Goal: Use online tool/utility: Utilize a website feature to perform a specific function

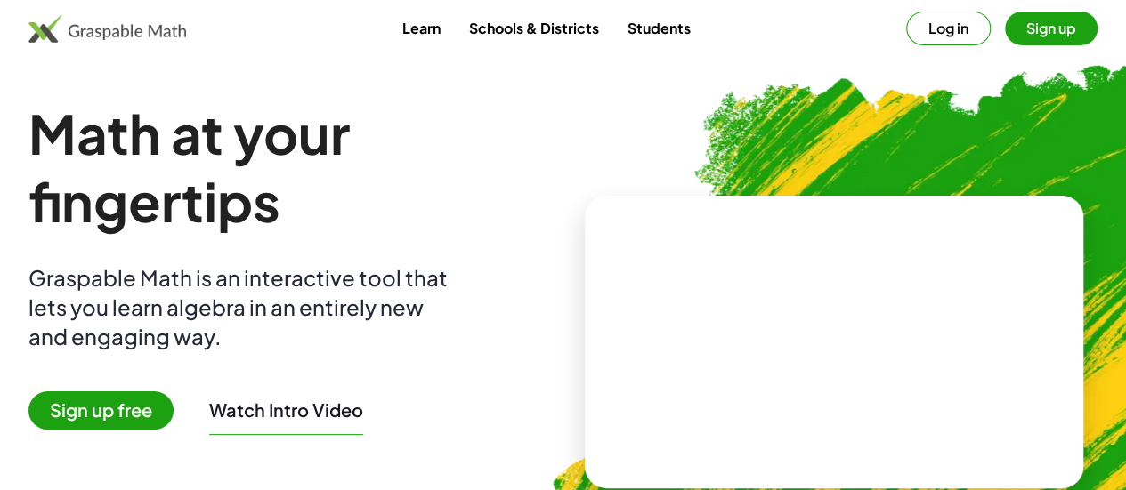
click at [797, 328] on video at bounding box center [833, 341] width 267 height 133
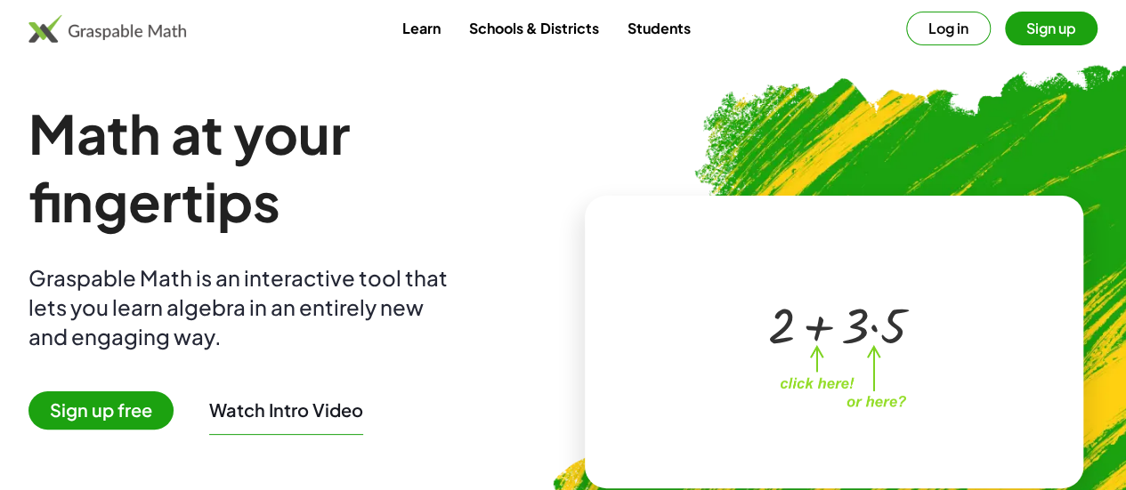
click at [797, 328] on div at bounding box center [837, 324] width 157 height 66
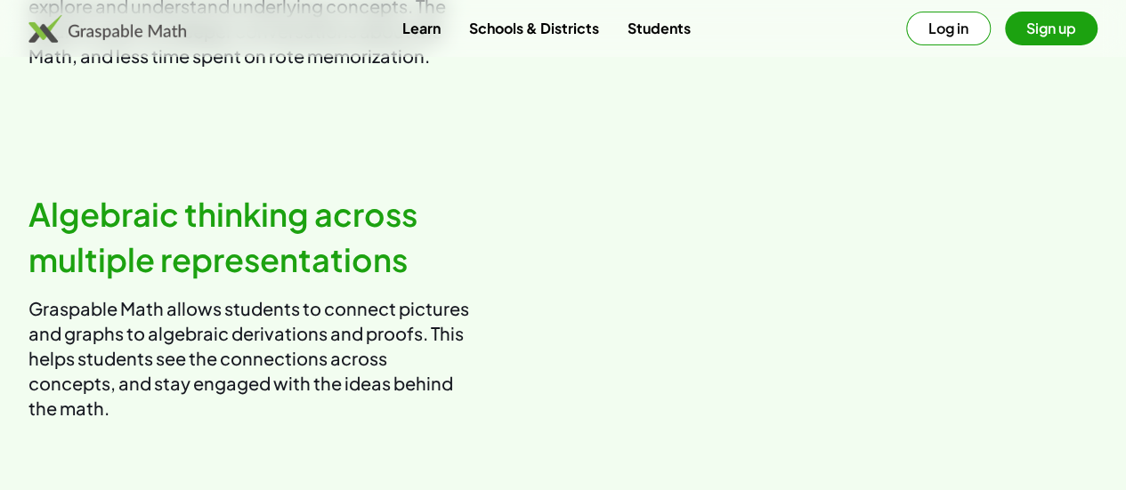
scroll to position [1096, 0]
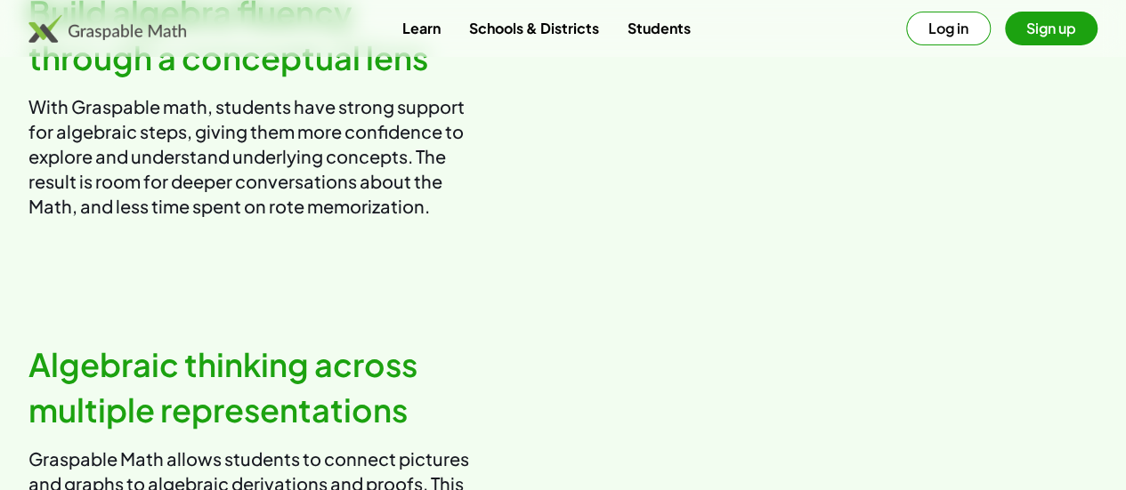
click at [661, 36] on link "Students" at bounding box center [658, 28] width 92 height 33
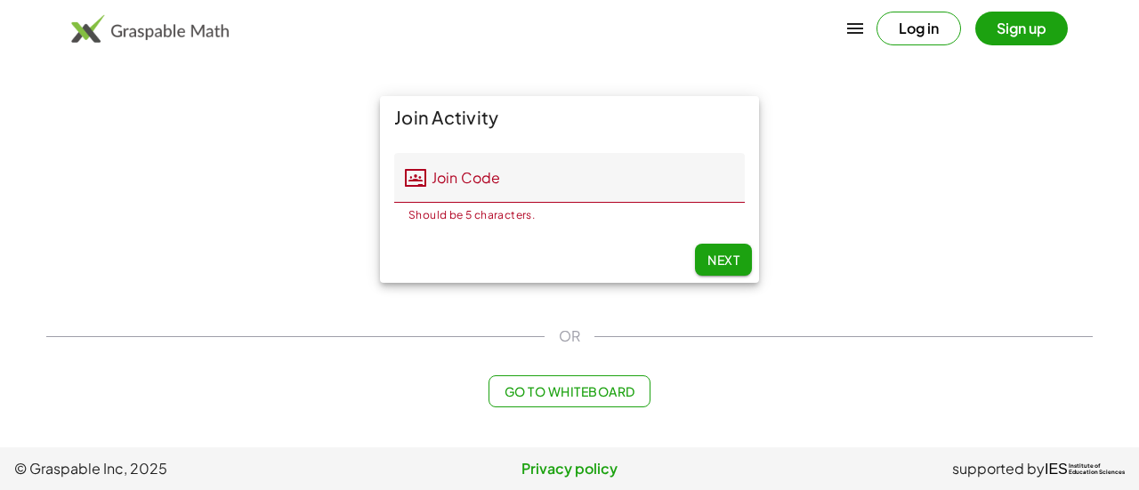
click at [95, 44] on div "Log in Sign up" at bounding box center [569, 28] width 1139 height 43
click at [141, 21] on img at bounding box center [150, 28] width 158 height 28
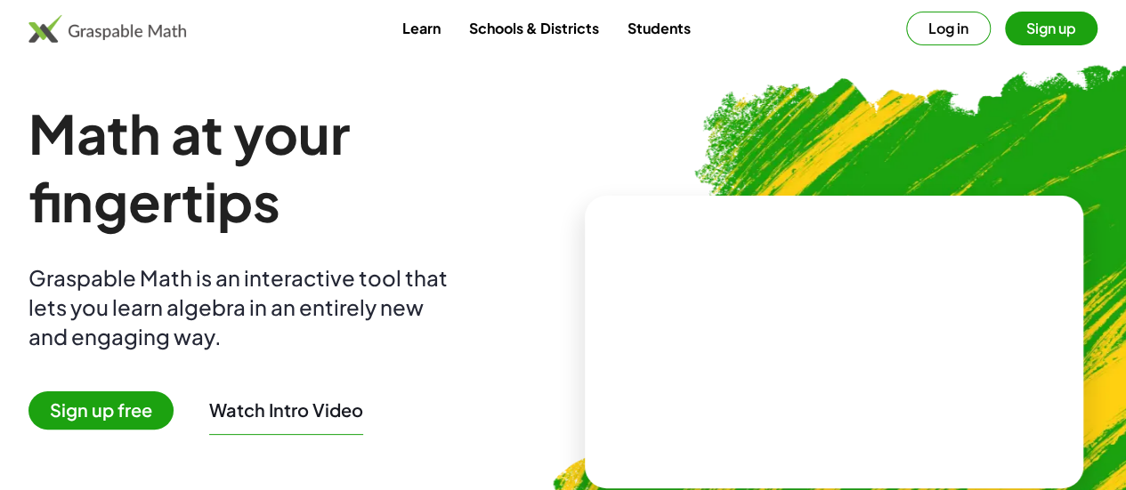
click at [644, 28] on link "Students" at bounding box center [658, 28] width 92 height 33
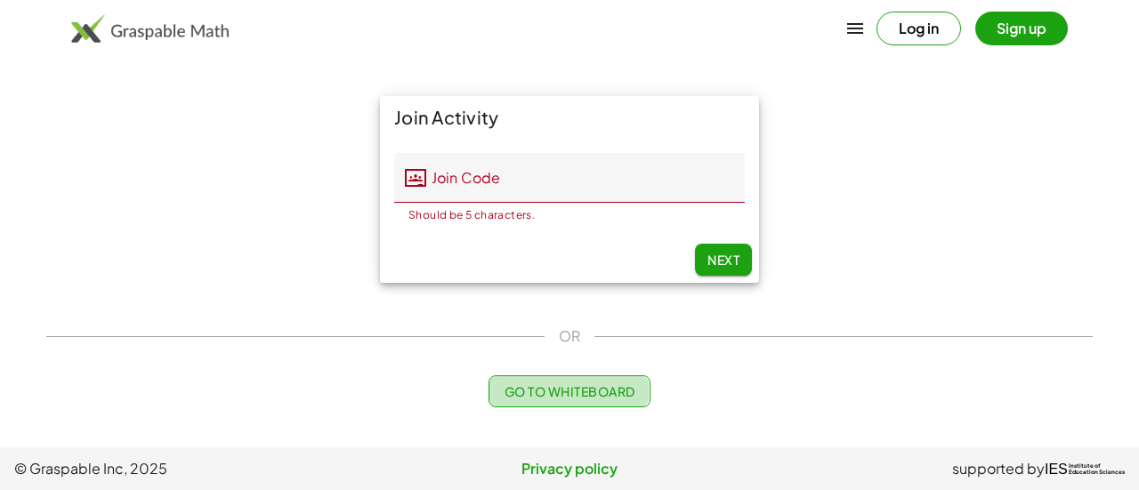
click at [554, 394] on span "Go to Whiteboard" at bounding box center [569, 392] width 131 height 16
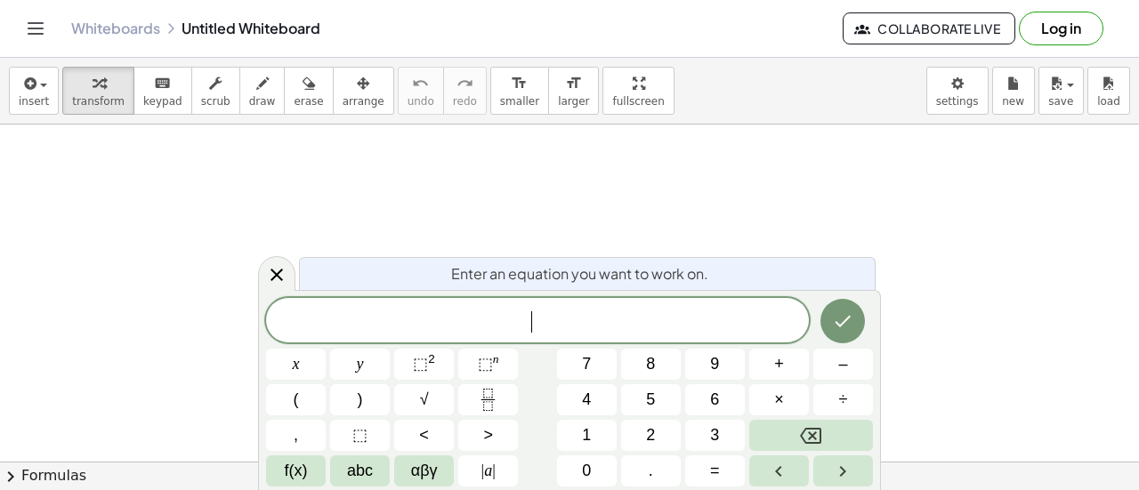
scroll to position [472, 0]
click at [353, 151] on div at bounding box center [569, 161] width 1139 height 1016
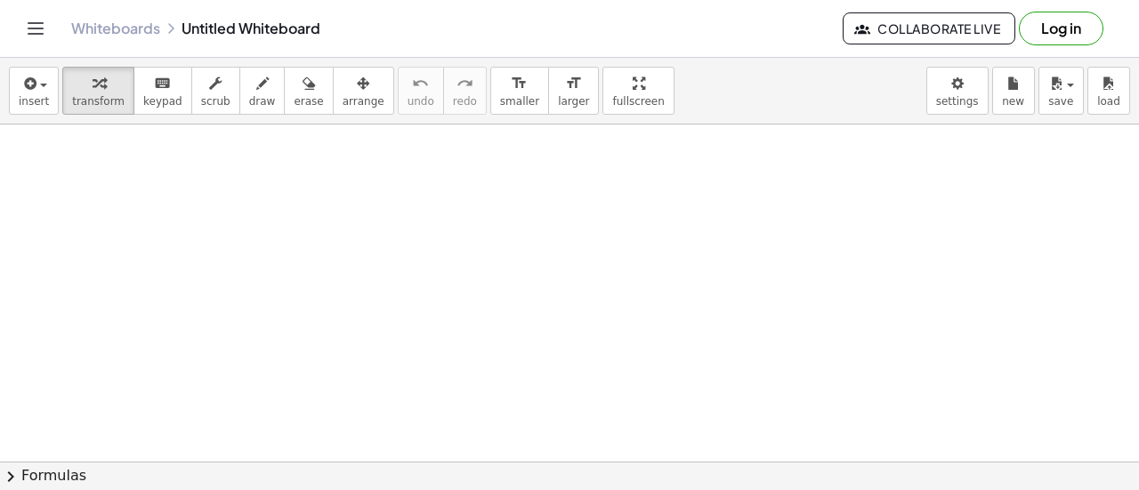
click at [353, 151] on div at bounding box center [569, 161] width 1139 height 1016
click at [249, 105] on span "draw" at bounding box center [262, 101] width 27 height 12
drag, startPoint x: 102, startPoint y: 147, endPoint x: 101, endPoint y: 185, distance: 38.3
click at [101, 185] on div at bounding box center [569, 161] width 1139 height 1016
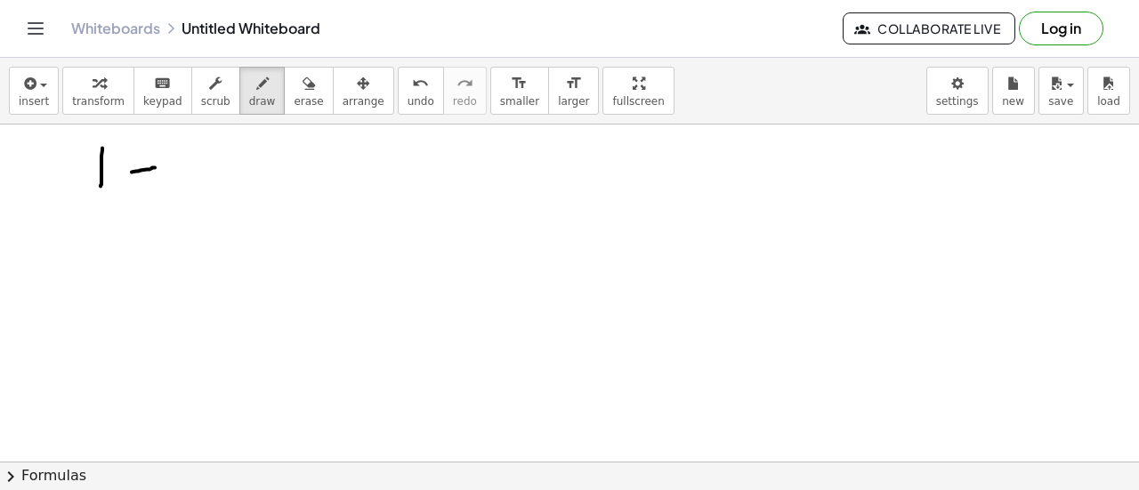
drag, startPoint x: 132, startPoint y: 171, endPoint x: 158, endPoint y: 166, distance: 26.4
click at [158, 166] on div at bounding box center [569, 161] width 1139 height 1016
drag, startPoint x: 182, startPoint y: 158, endPoint x: 217, endPoint y: 196, distance: 51.0
click at [217, 196] on div at bounding box center [569, 161] width 1139 height 1016
drag, startPoint x: 262, startPoint y: 174, endPoint x: 287, endPoint y: 177, distance: 25.2
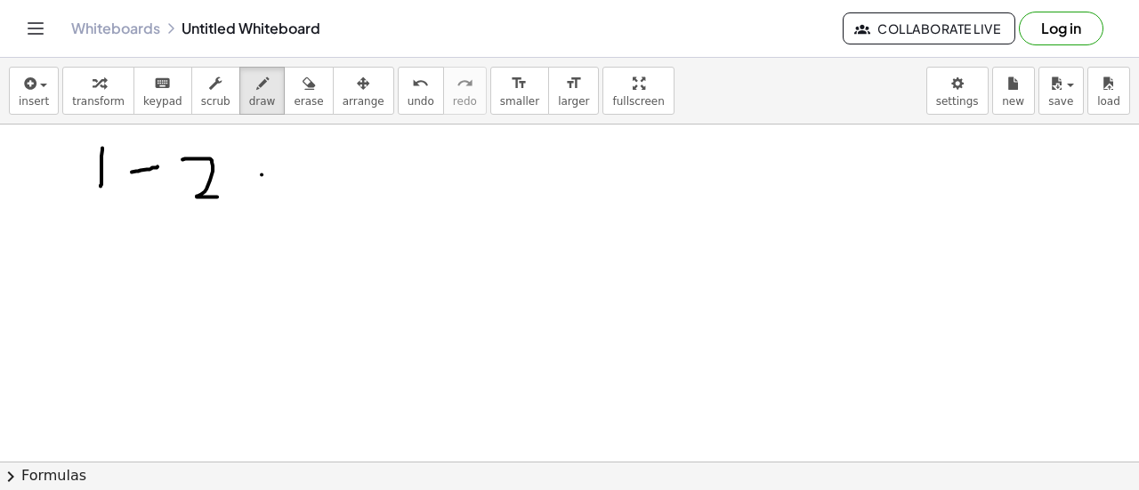
click at [287, 177] on div at bounding box center [569, 161] width 1139 height 1016
drag, startPoint x: 265, startPoint y: 190, endPoint x: 304, endPoint y: 197, distance: 39.6
click at [304, 197] on div at bounding box center [569, 161] width 1139 height 1016
click at [311, 133] on div at bounding box center [569, 161] width 1139 height 1016
drag, startPoint x: 311, startPoint y: 133, endPoint x: 374, endPoint y: 141, distance: 62.9
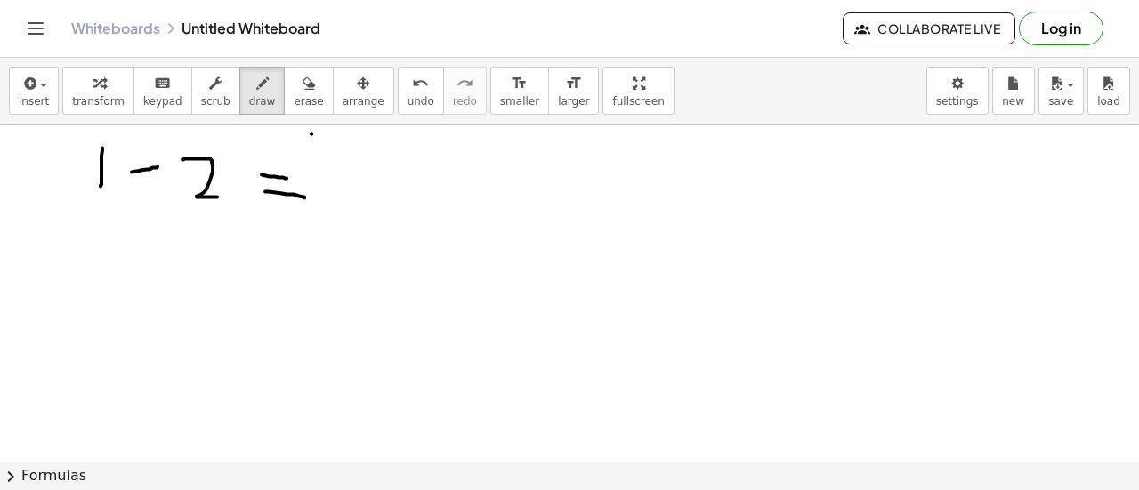
click at [374, 141] on div at bounding box center [569, 161] width 1139 height 1016
drag, startPoint x: 372, startPoint y: 145, endPoint x: 406, endPoint y: 263, distance: 122.2
click at [406, 263] on div at bounding box center [569, 161] width 1139 height 1016
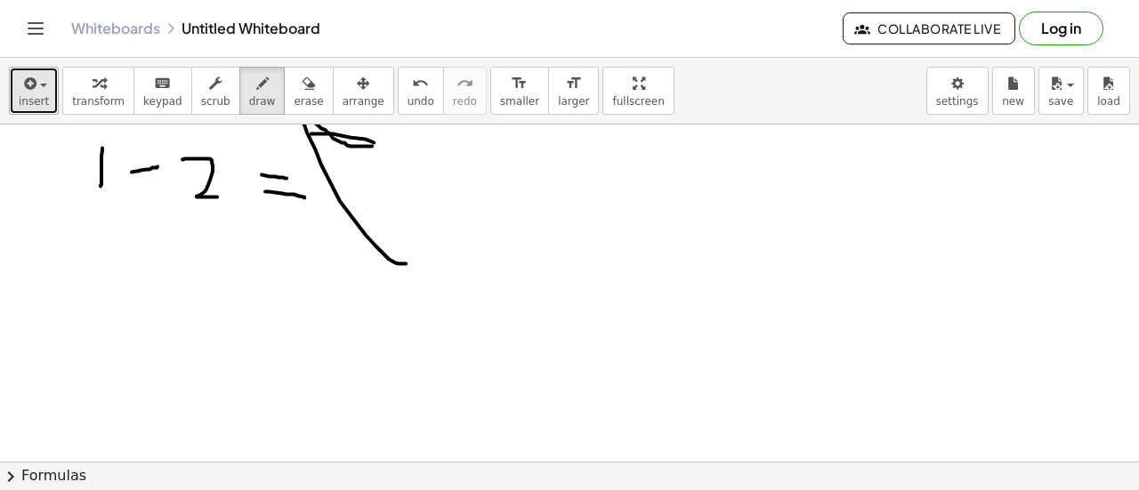
click at [26, 92] on icon "button" at bounding box center [28, 83] width 16 height 21
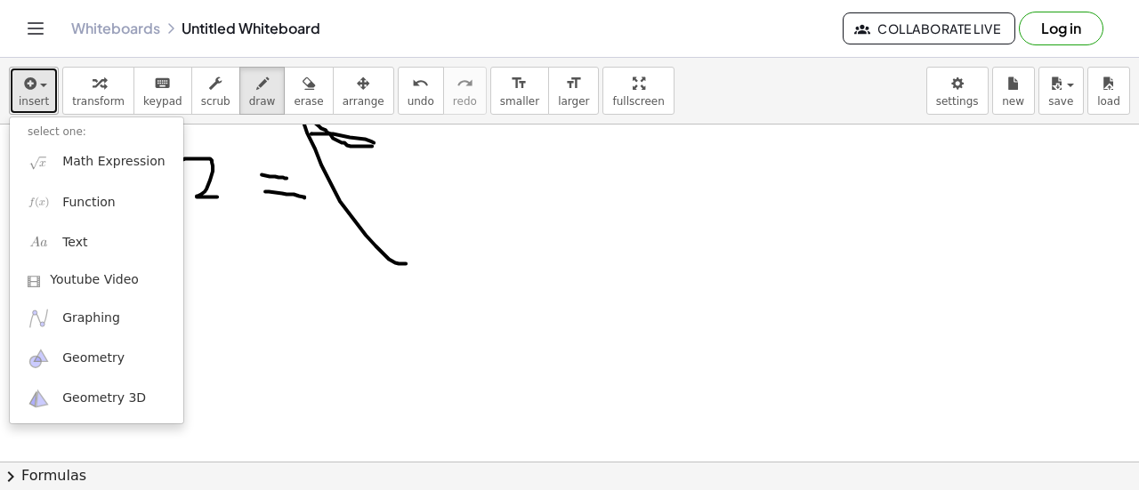
click at [41, 84] on span "button" at bounding box center [43, 86] width 7 height 4
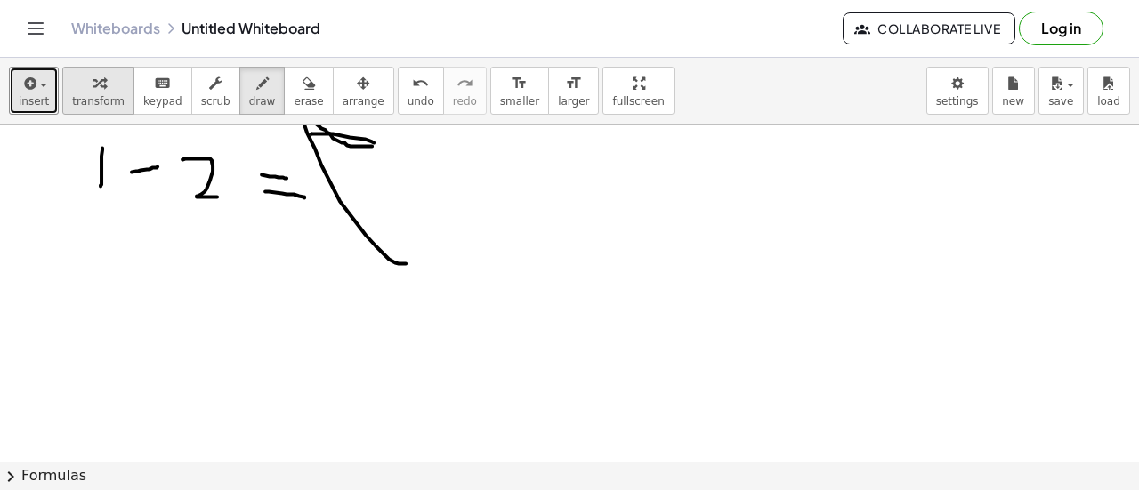
click at [110, 81] on div "button" at bounding box center [98, 82] width 53 height 21
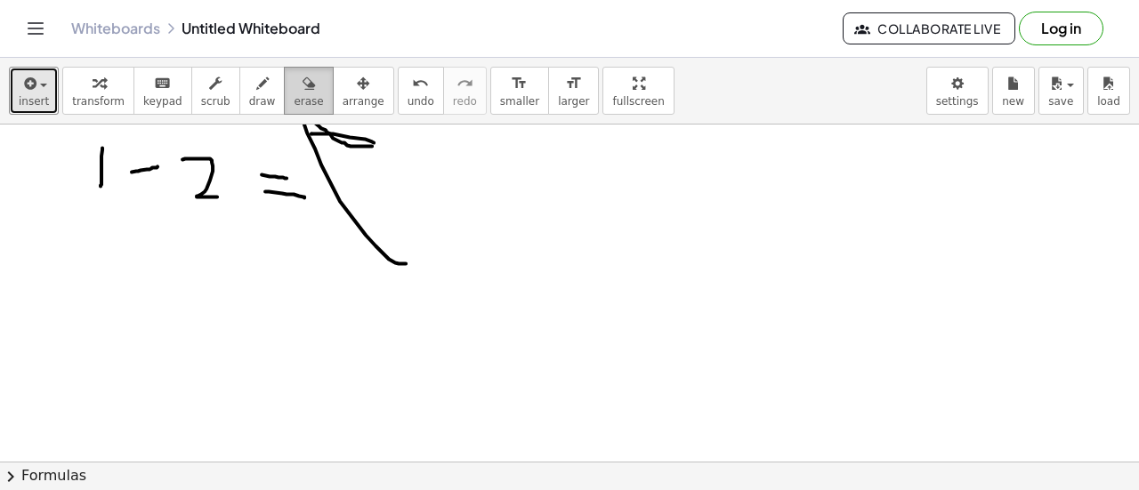
click at [284, 85] on button "erase" at bounding box center [308, 91] width 49 height 48
click at [249, 83] on div "button" at bounding box center [262, 82] width 27 height 21
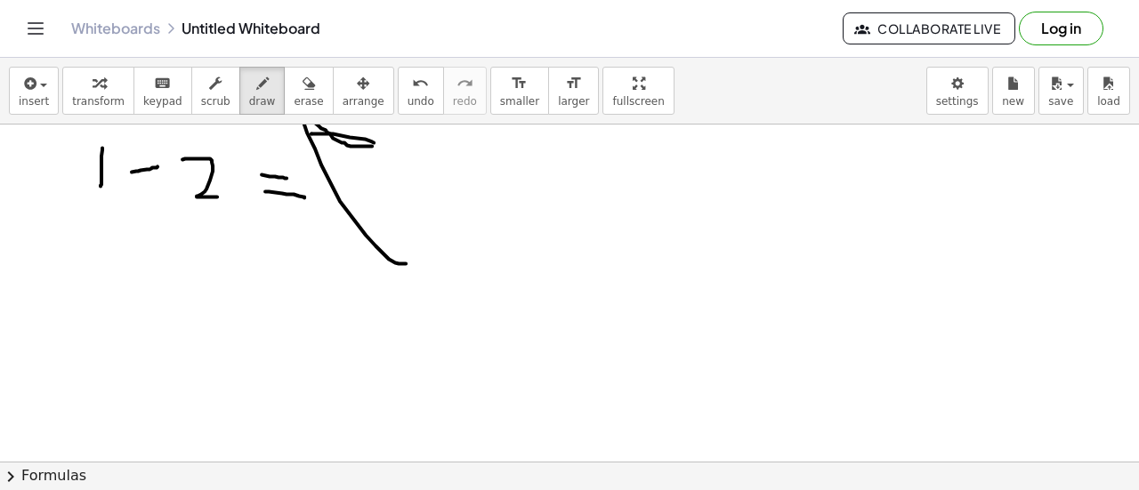
click at [580, 117] on div "insert select one: Math Expression Function Text Youtube Video Graphing Geometr…" at bounding box center [569, 91] width 1139 height 67
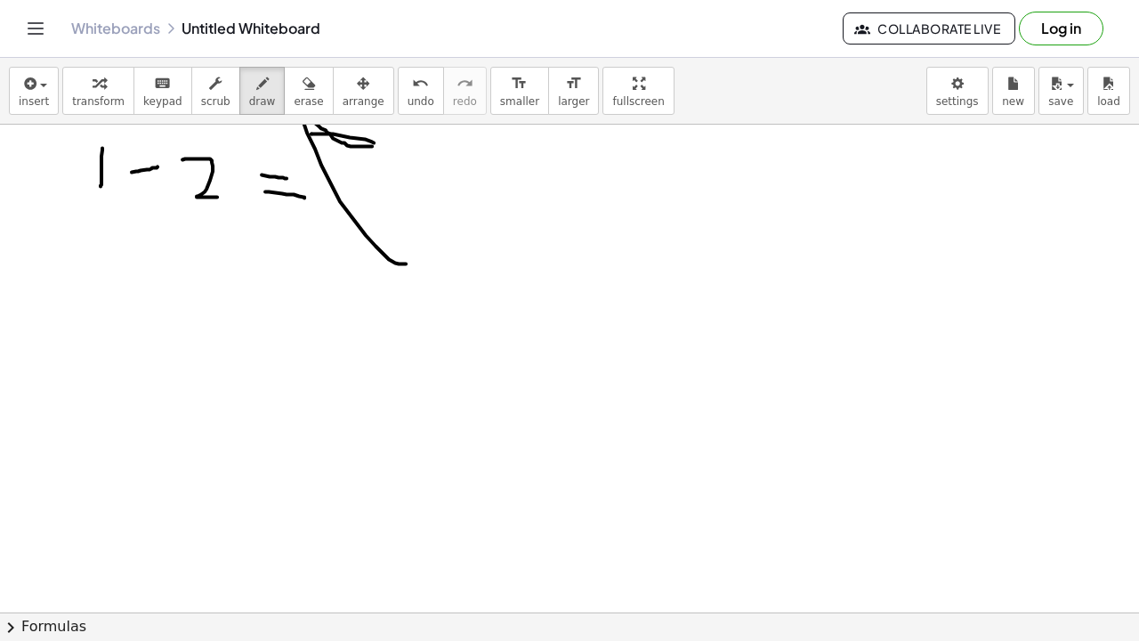
drag, startPoint x: 580, startPoint y: 108, endPoint x: 580, endPoint y: 215, distance: 107.7
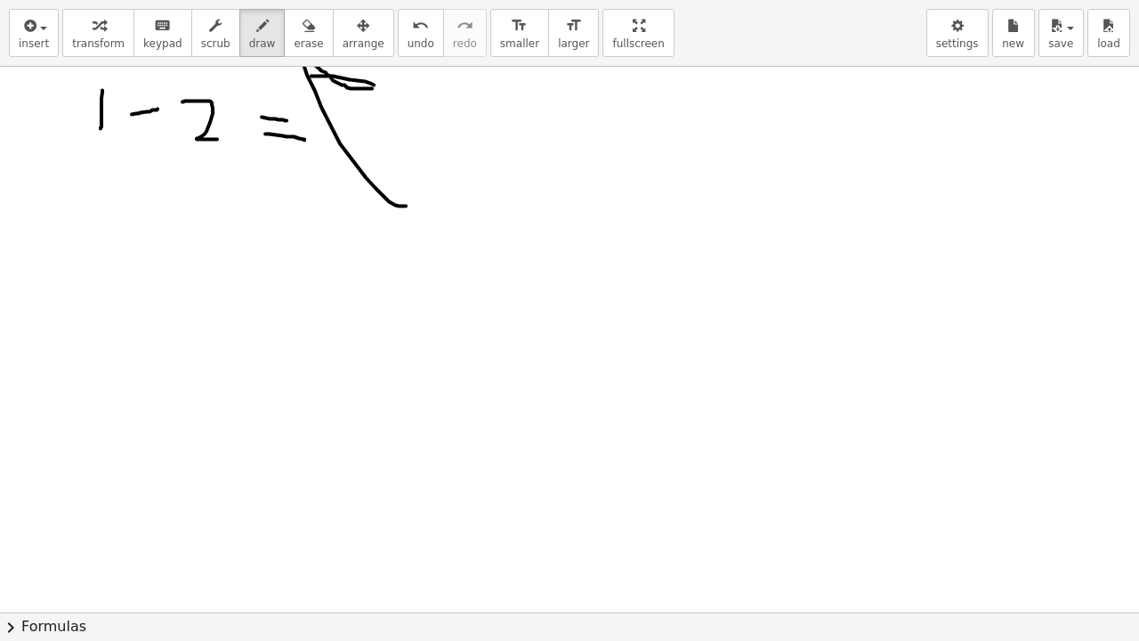
click at [580, 215] on div "insert select one: Math Expression Function Text Youtube Video Graphing Geometr…" at bounding box center [569, 320] width 1139 height 641
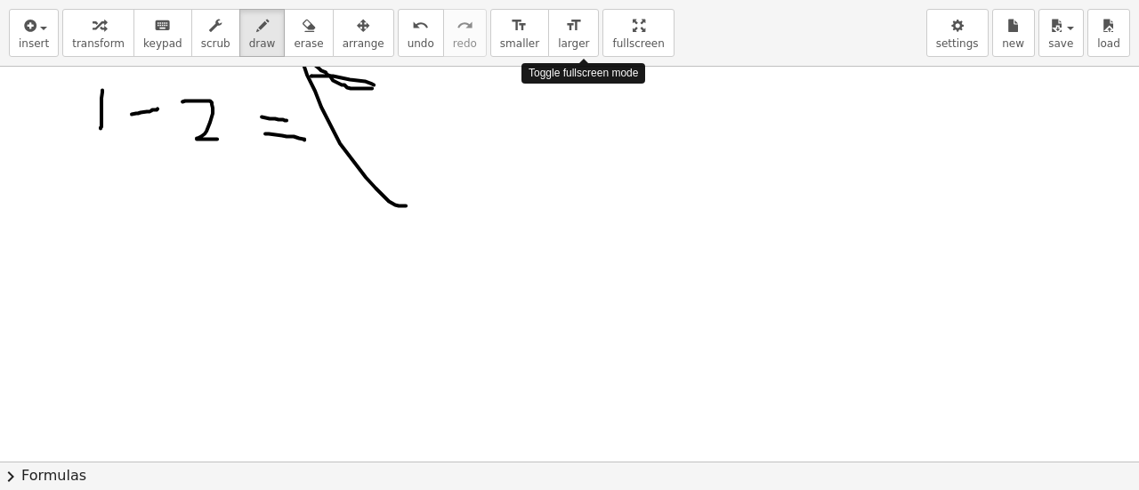
drag, startPoint x: 601, startPoint y: 28, endPoint x: 601, endPoint y: -79, distance: 107.7
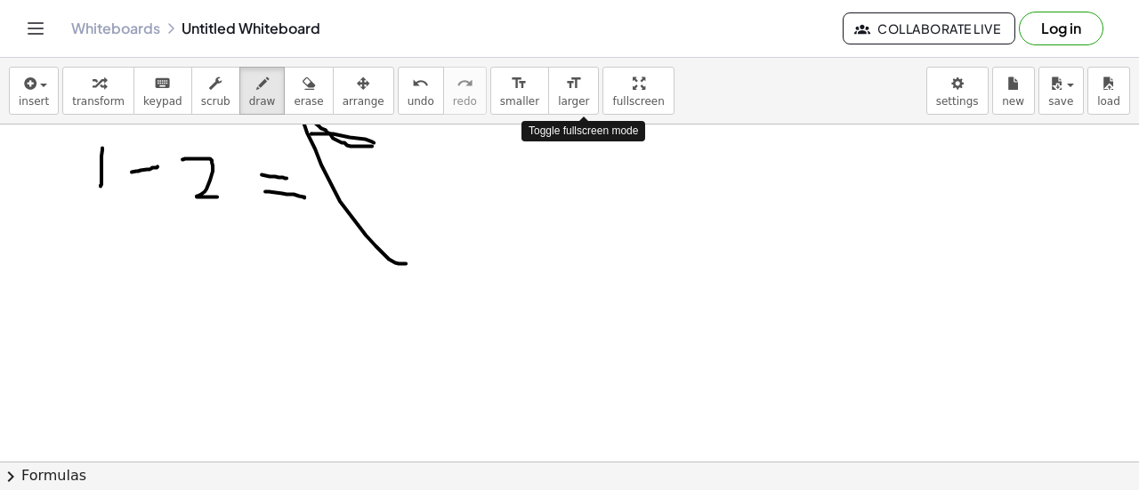
click at [601, 0] on html "Graspable Math Activities Get Started Activity Bank Assigned Work Classes White…" at bounding box center [569, 245] width 1139 height 490
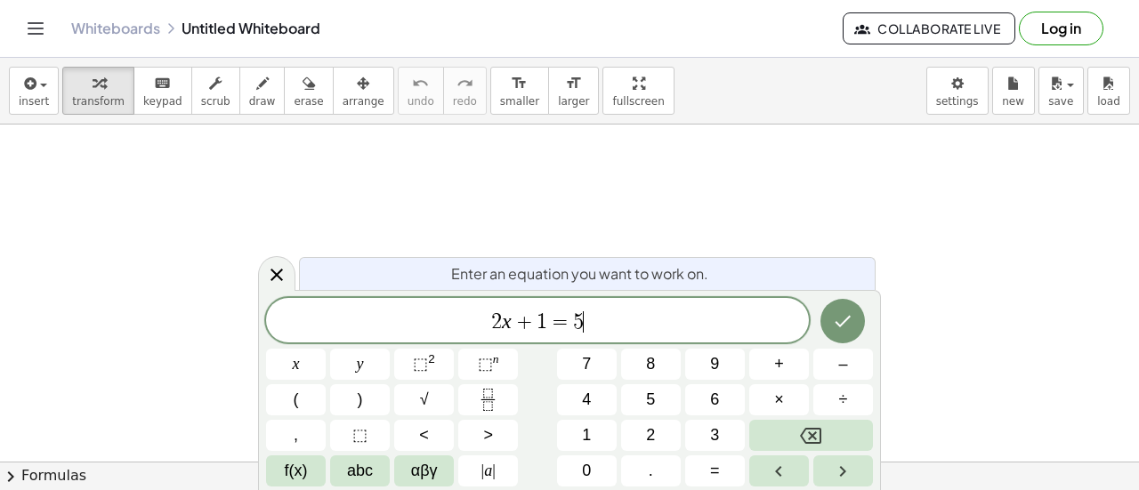
click at [656, 311] on span "2 x + 1 = 5 ​" at bounding box center [537, 322] width 543 height 25
click at [833, 321] on icon "Done" at bounding box center [842, 321] width 21 height 21
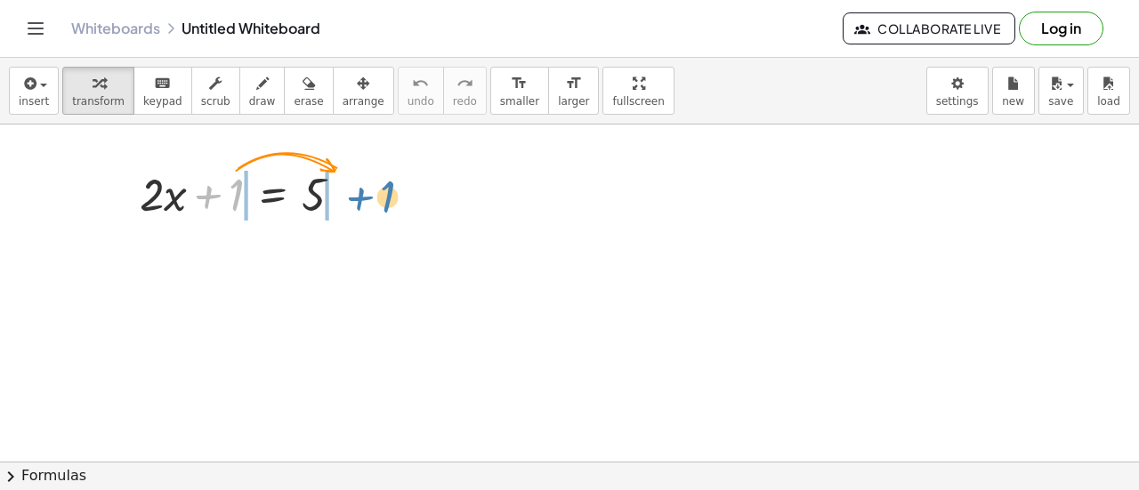
drag, startPoint x: 240, startPoint y: 190, endPoint x: 414, endPoint y: 185, distance: 173.6
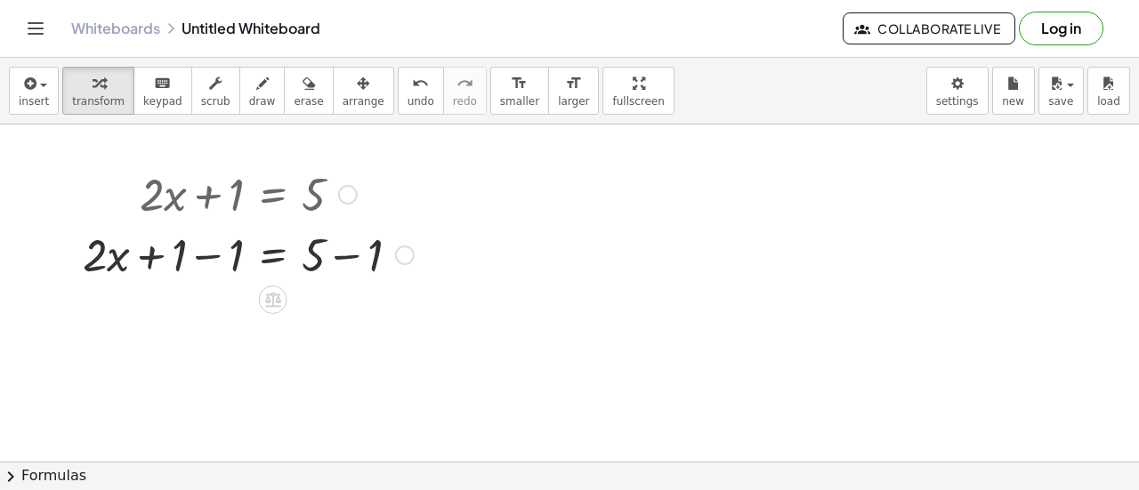
click at [234, 267] on div at bounding box center [248, 253] width 349 height 61
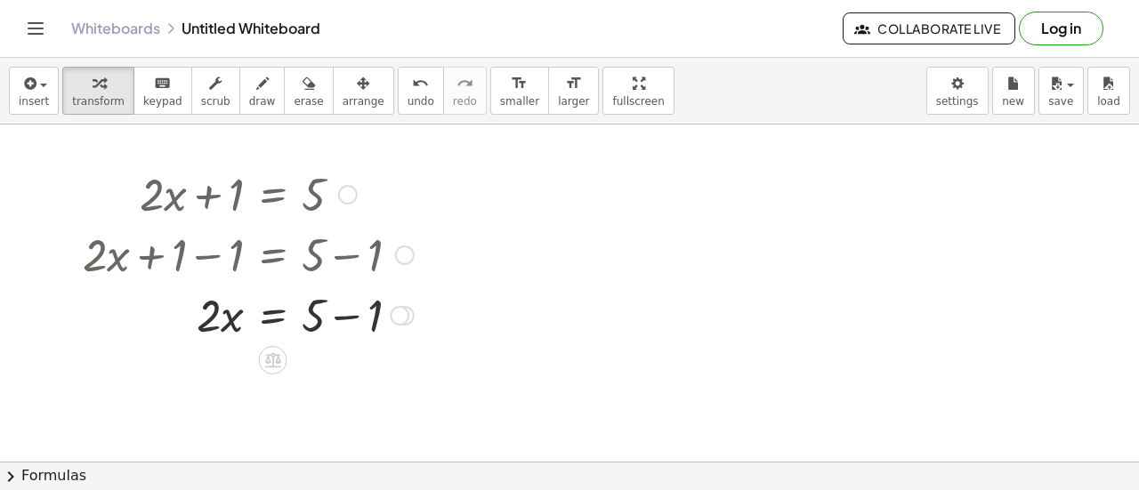
click at [373, 299] on div at bounding box center [248, 314] width 349 height 61
click at [348, 375] on div at bounding box center [349, 377] width 20 height 20
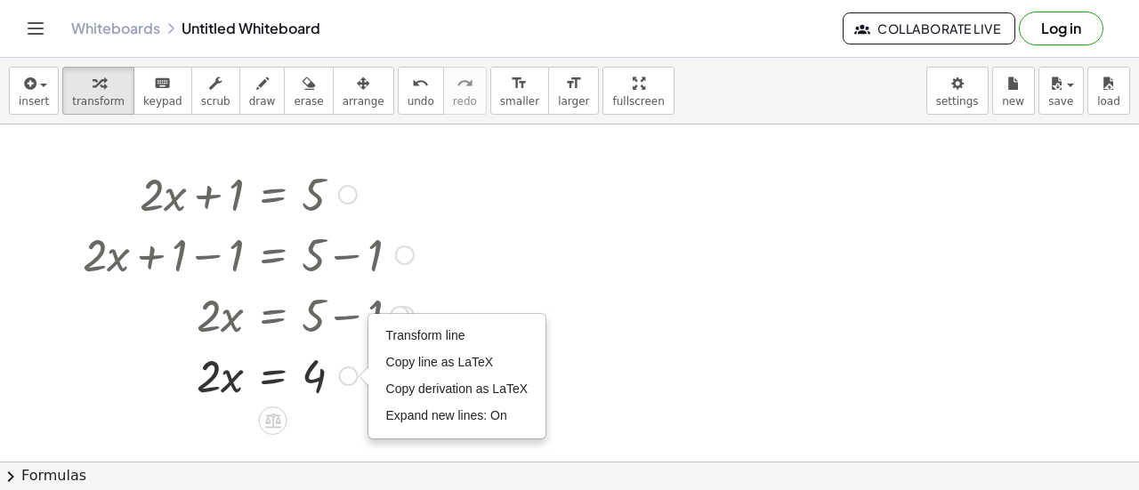
click at [205, 378] on div at bounding box center [248, 374] width 349 height 61
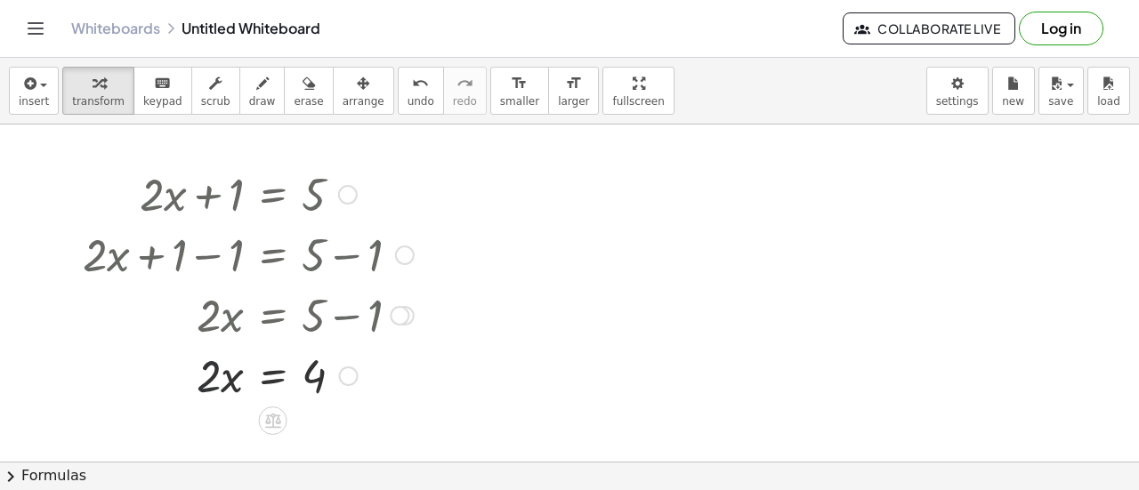
click at [210, 380] on div at bounding box center [248, 374] width 349 height 61
drag, startPoint x: 210, startPoint y: 380, endPoint x: 166, endPoint y: 375, distance: 43.9
click at [166, 375] on div at bounding box center [248, 374] width 349 height 61
drag, startPoint x: 259, startPoint y: 373, endPoint x: 299, endPoint y: 287, distance: 94.4
click at [273, 195] on div "+ · 2 · x + 1 = 5 + · 2 · x + 1 − 1 = + 5 − 1 + · 2 · x + 0 = + 5 − 1 · 2 · x =…" at bounding box center [273, 195] width 0 height 0
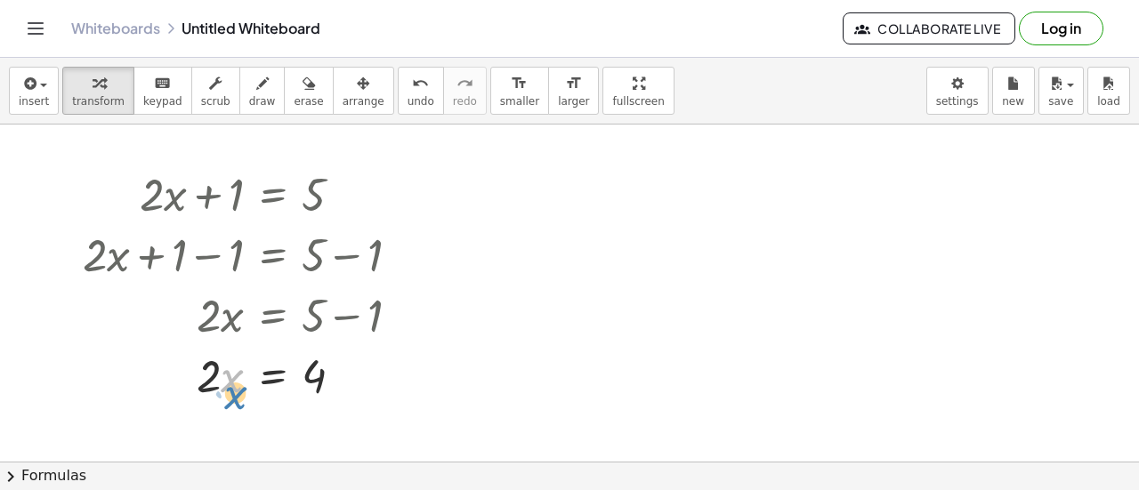
drag, startPoint x: 222, startPoint y: 380, endPoint x: 230, endPoint y: 390, distance: 12.1
click at [230, 390] on div at bounding box center [248, 374] width 349 height 61
drag, startPoint x: 217, startPoint y: 387, endPoint x: 244, endPoint y: 417, distance: 40.4
drag, startPoint x: 238, startPoint y: 399, endPoint x: 213, endPoint y: 396, distance: 25.1
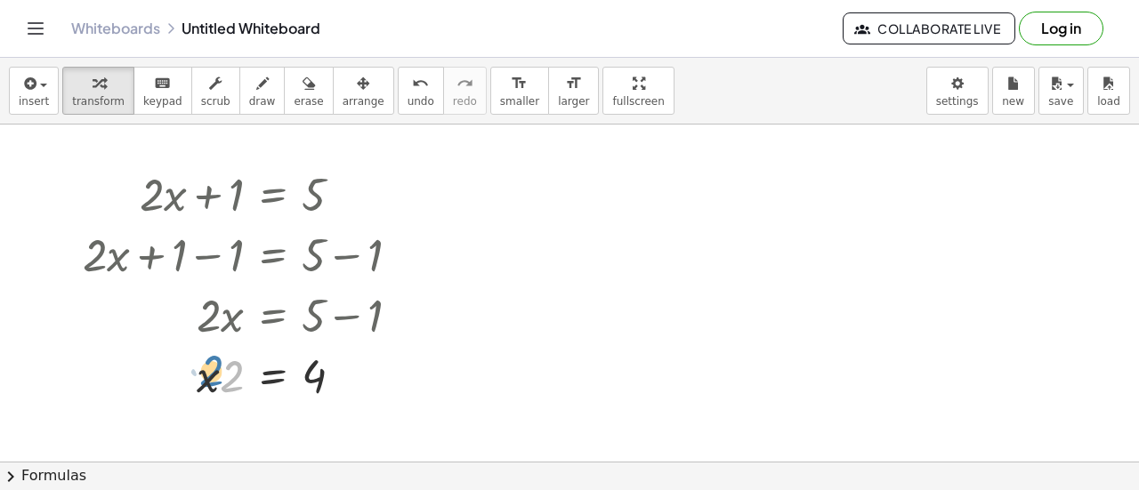
click at [213, 396] on div at bounding box center [248, 374] width 349 height 61
drag, startPoint x: 209, startPoint y: 381, endPoint x: 228, endPoint y: 434, distance: 56.6
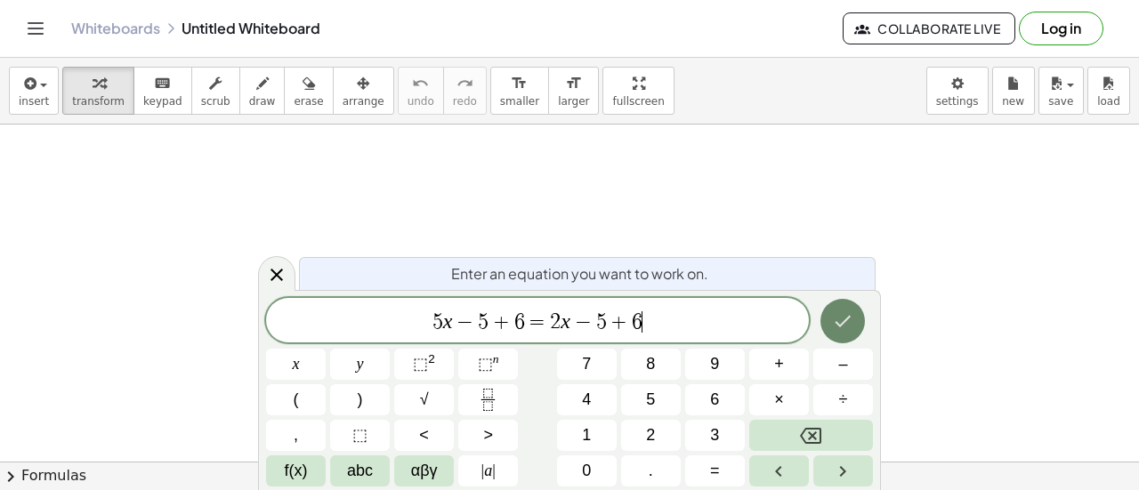
click at [849, 315] on icon "Done" at bounding box center [842, 321] width 21 height 21
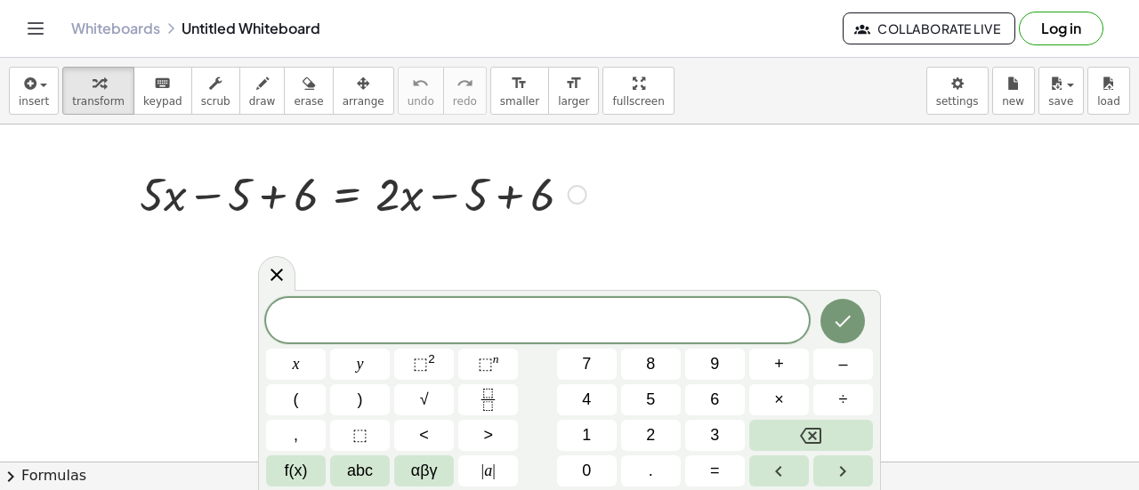
click at [208, 195] on div at bounding box center [363, 193] width 465 height 61
click at [265, 193] on div at bounding box center [363, 193] width 465 height 61
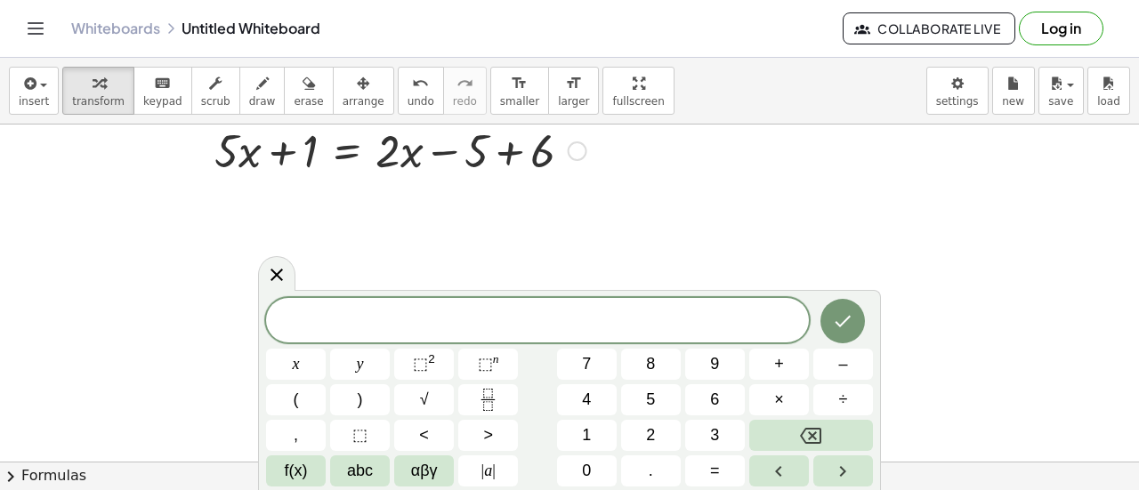
scroll to position [105, 0]
click at [275, 284] on icon at bounding box center [276, 274] width 21 height 21
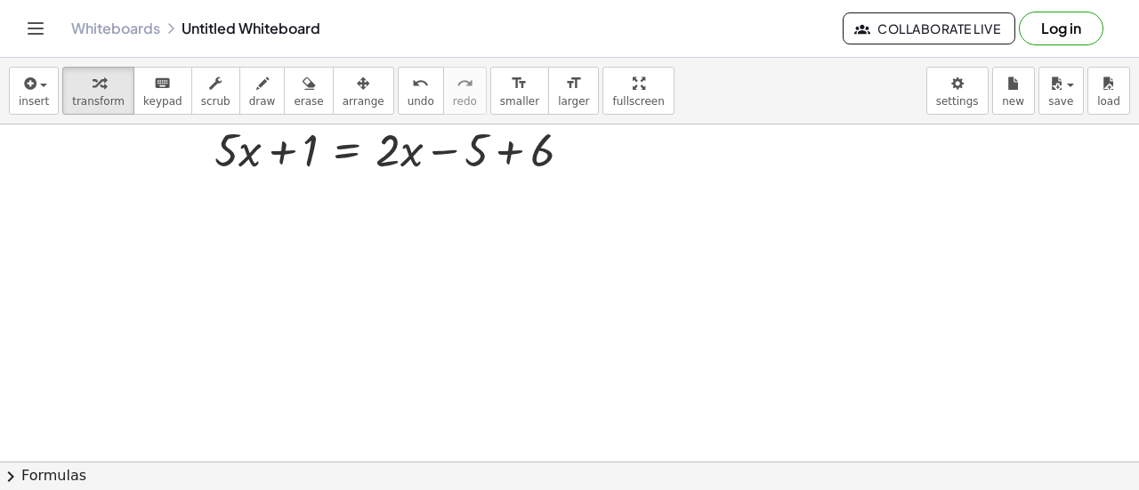
scroll to position [40, 0]
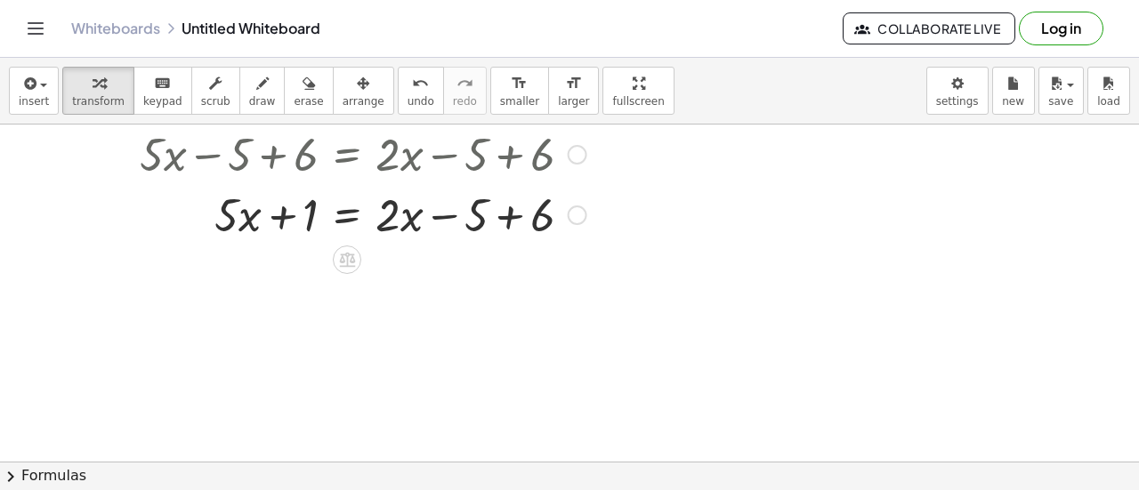
click at [415, 214] on div at bounding box center [363, 213] width 465 height 61
click at [495, 222] on div at bounding box center [363, 213] width 465 height 61
drag, startPoint x: 279, startPoint y: 223, endPoint x: 515, endPoint y: 232, distance: 236.0
click at [515, 232] on div at bounding box center [363, 213] width 465 height 61
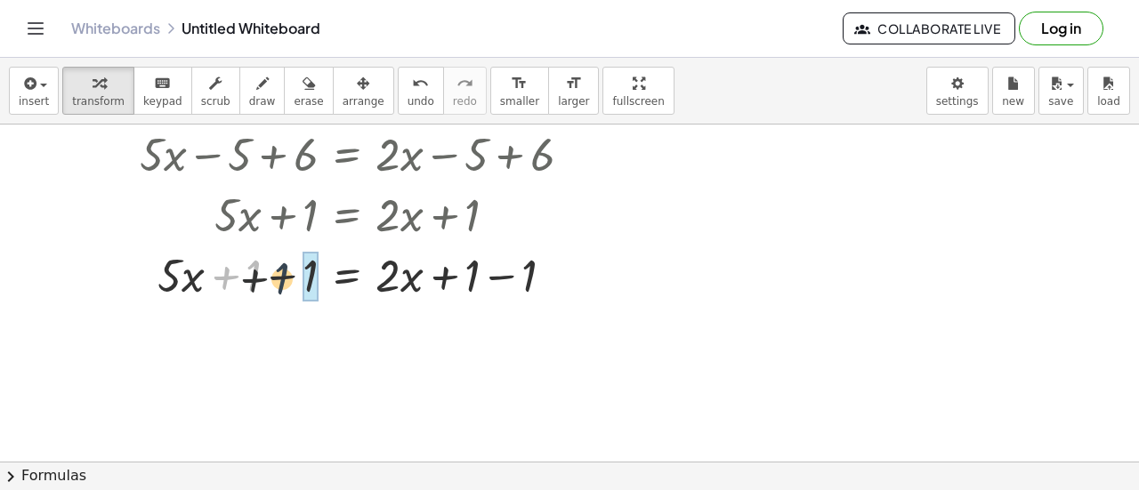
drag, startPoint x: 253, startPoint y: 275, endPoint x: 290, endPoint y: 279, distance: 37.5
click at [290, 279] on div at bounding box center [363, 274] width 465 height 61
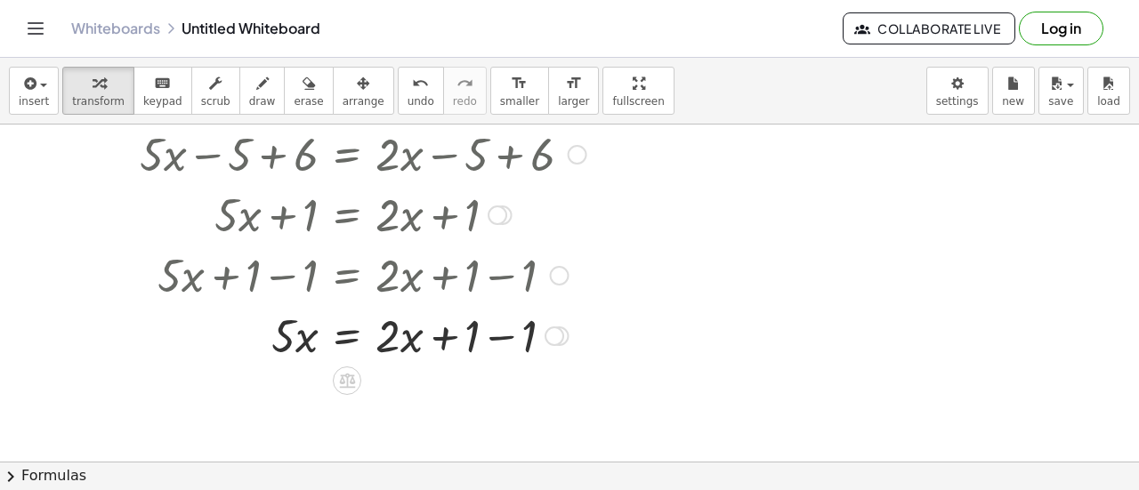
click at [473, 327] on div at bounding box center [363, 334] width 465 height 61
click at [505, 338] on div at bounding box center [363, 334] width 465 height 61
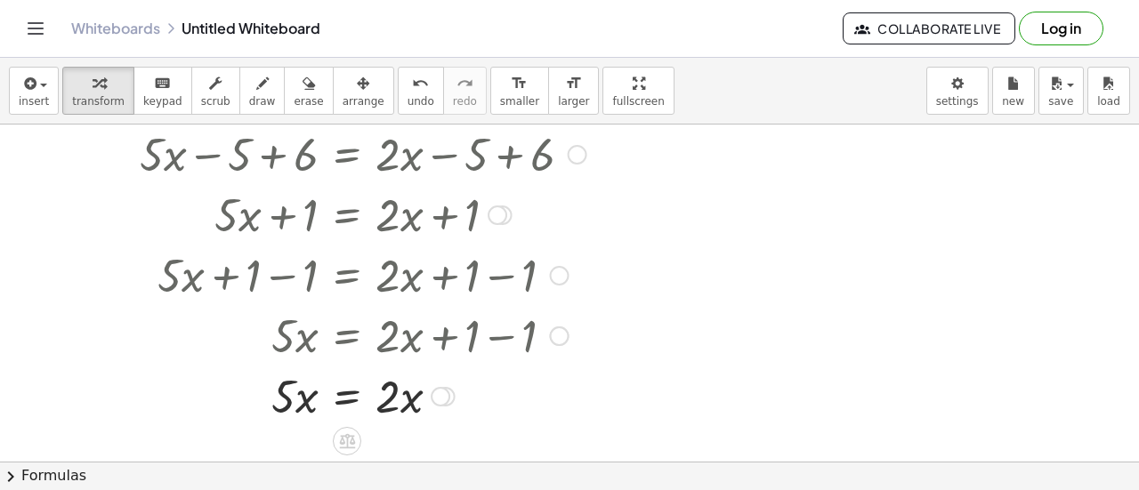
scroll to position [87, 0]
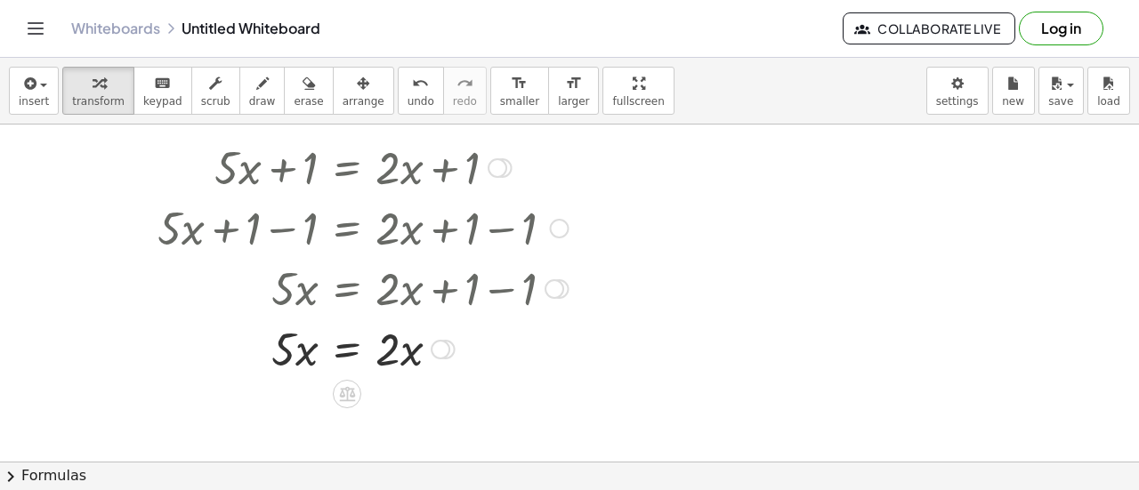
click at [392, 344] on div at bounding box center [363, 348] width 465 height 61
drag, startPoint x: 288, startPoint y: 353, endPoint x: 418, endPoint y: 361, distance: 130.2
click at [418, 361] on div at bounding box center [363, 348] width 465 height 61
click at [446, 346] on div at bounding box center [443, 350] width 20 height 20
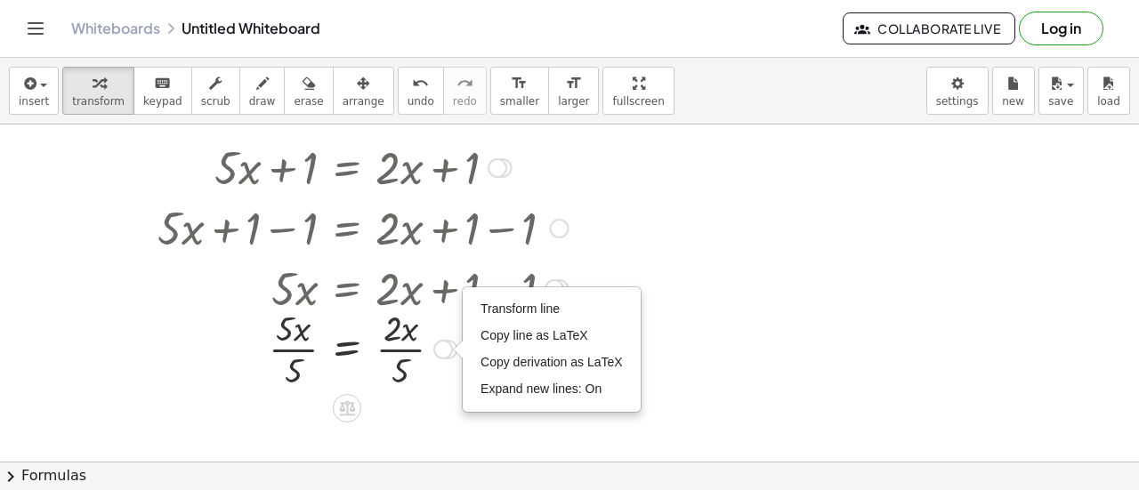
click at [381, 352] on div at bounding box center [363, 347] width 465 height 89
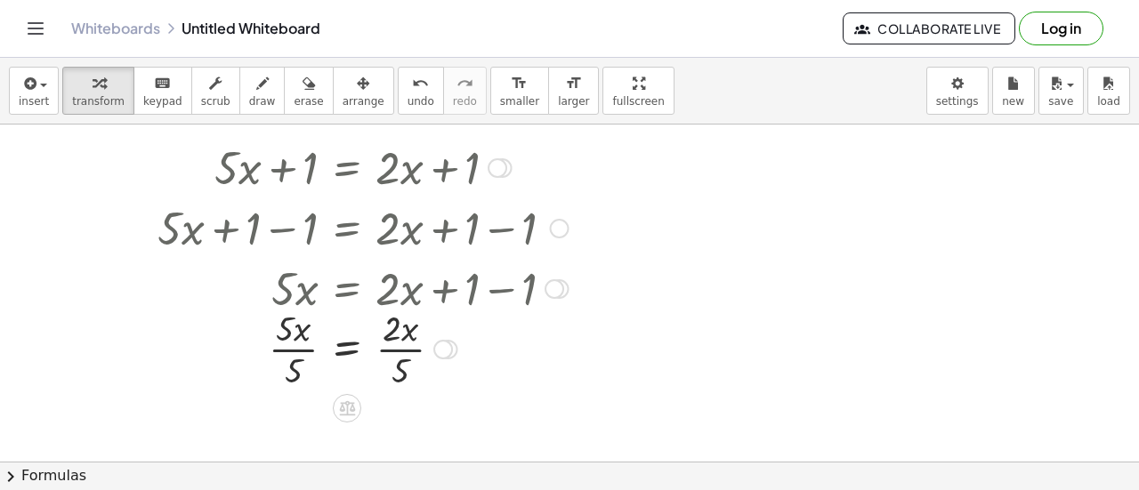
click at [330, 353] on div at bounding box center [363, 347] width 465 height 89
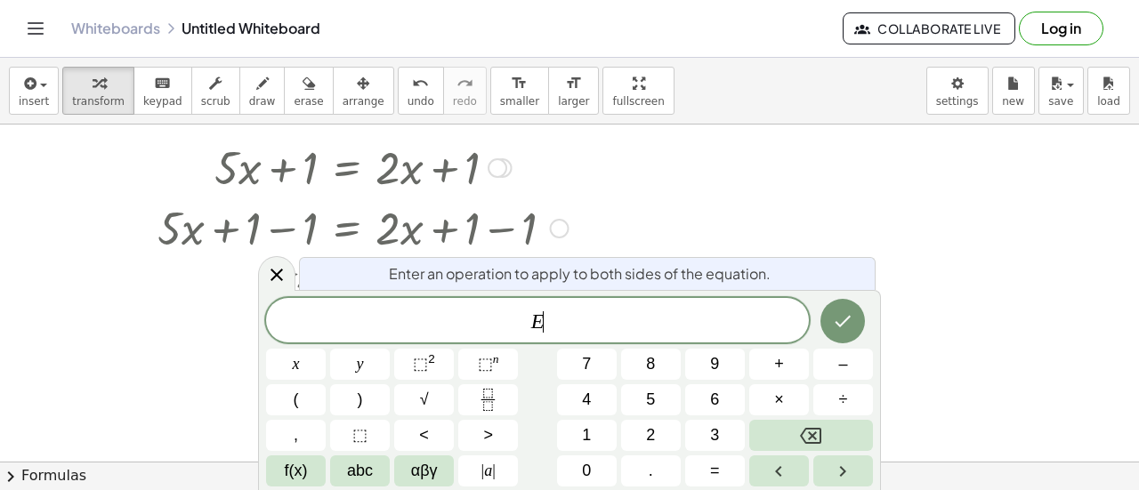
click at [302, 341] on div "E ​" at bounding box center [537, 320] width 543 height 44
click at [271, 286] on icon at bounding box center [276, 274] width 21 height 21
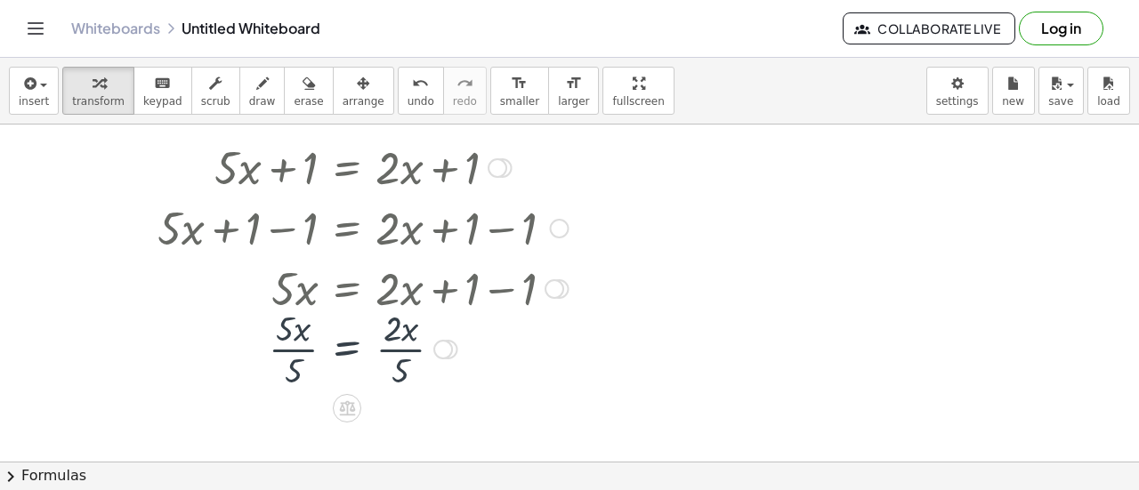
click at [306, 334] on div at bounding box center [363, 347] width 465 height 89
click at [317, 355] on div at bounding box center [363, 347] width 465 height 89
click at [285, 321] on div at bounding box center [363, 347] width 465 height 89
click at [402, 331] on div at bounding box center [363, 347] width 465 height 89
click at [394, 335] on div at bounding box center [363, 347] width 465 height 89
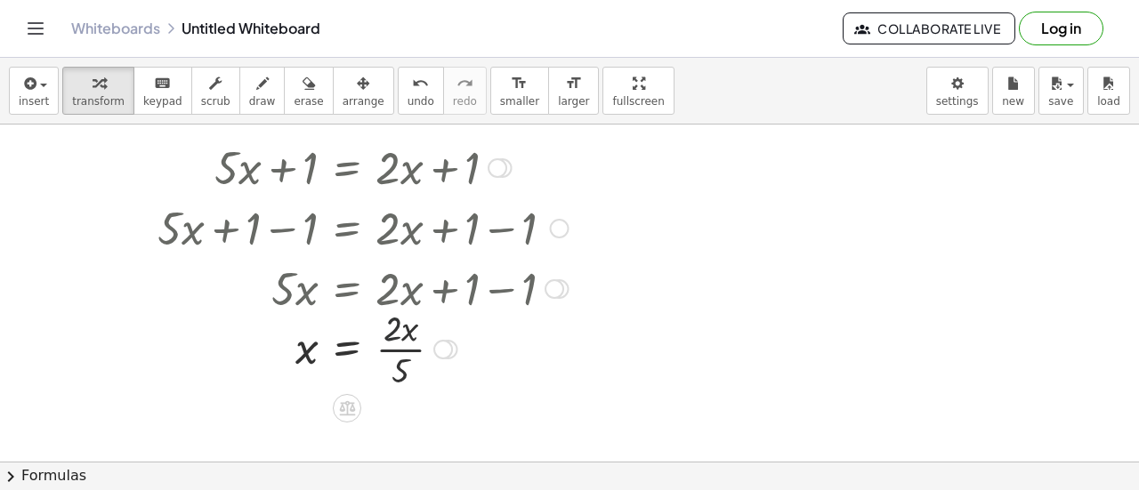
click at [413, 365] on div at bounding box center [363, 347] width 465 height 89
click at [452, 343] on div at bounding box center [449, 350] width 20 height 20
drag, startPoint x: 452, startPoint y: 343, endPoint x: 443, endPoint y: 358, distance: 17.6
click at [443, 358] on div at bounding box center [449, 350] width 20 height 20
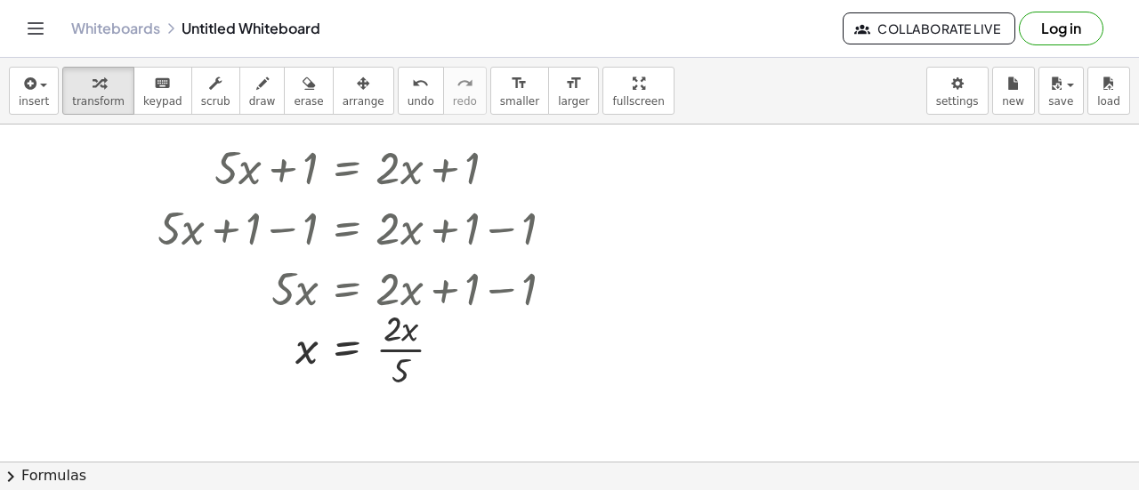
click at [722, 53] on div "Whiteboards Untitled Whiteboard Collaborate Live Log in" at bounding box center [569, 28] width 1096 height 57
click at [721, 54] on div "Whiteboards Untitled Whiteboard Collaborate Live Log in" at bounding box center [569, 28] width 1096 height 57
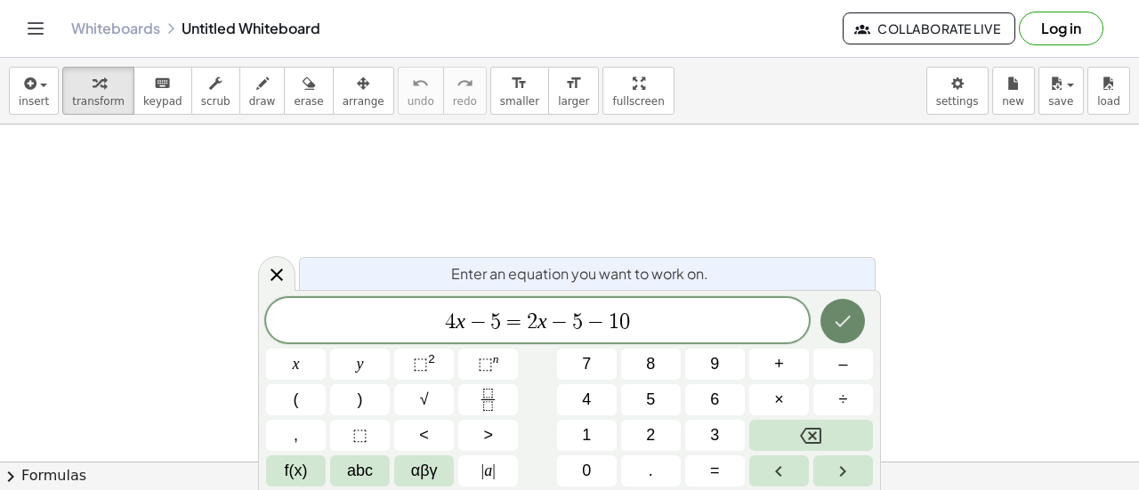
click at [850, 337] on button "Done" at bounding box center [843, 321] width 44 height 44
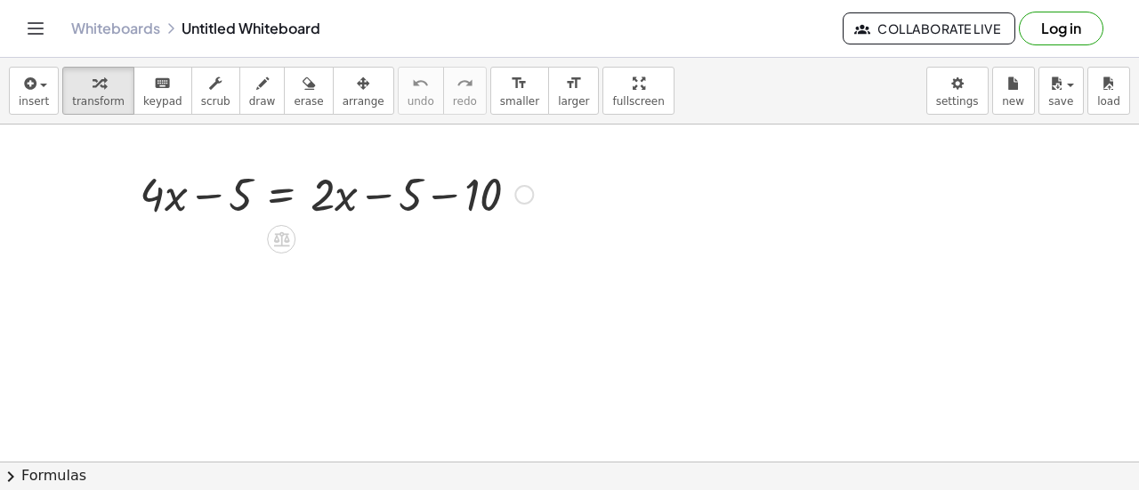
click at [440, 190] on div at bounding box center [336, 193] width 411 height 61
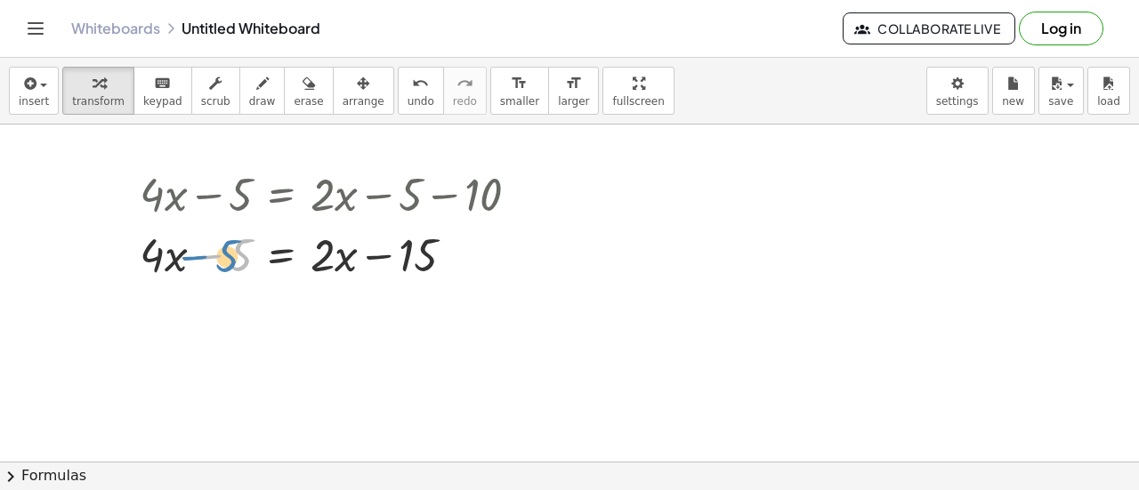
drag, startPoint x: 210, startPoint y: 253, endPoint x: 196, endPoint y: 254, distance: 14.3
click at [196, 254] on div at bounding box center [336, 253] width 411 height 61
drag, startPoint x: 154, startPoint y: 252, endPoint x: 335, endPoint y: 250, distance: 180.7
click at [335, 250] on div at bounding box center [336, 253] width 411 height 61
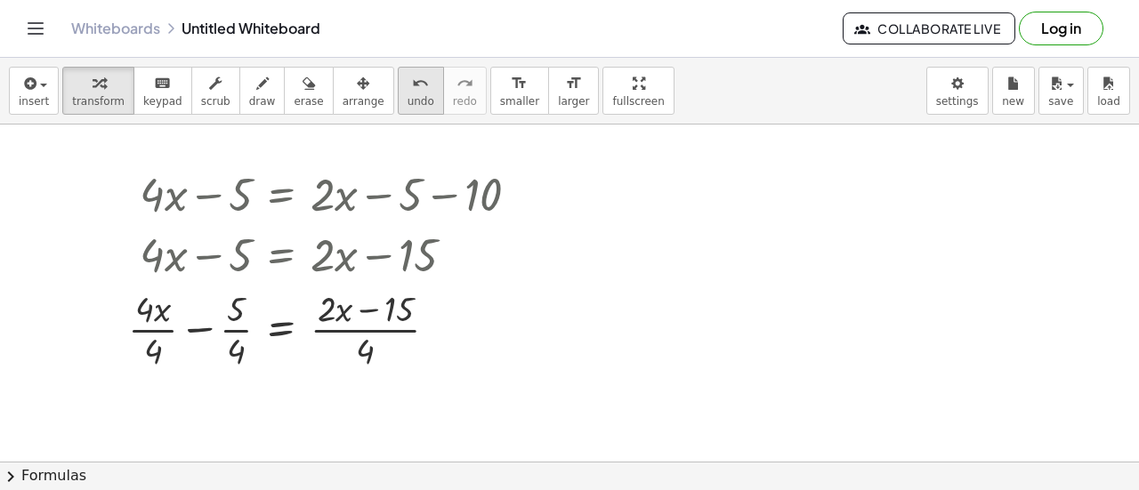
click at [412, 89] on icon "undo" at bounding box center [420, 83] width 17 height 21
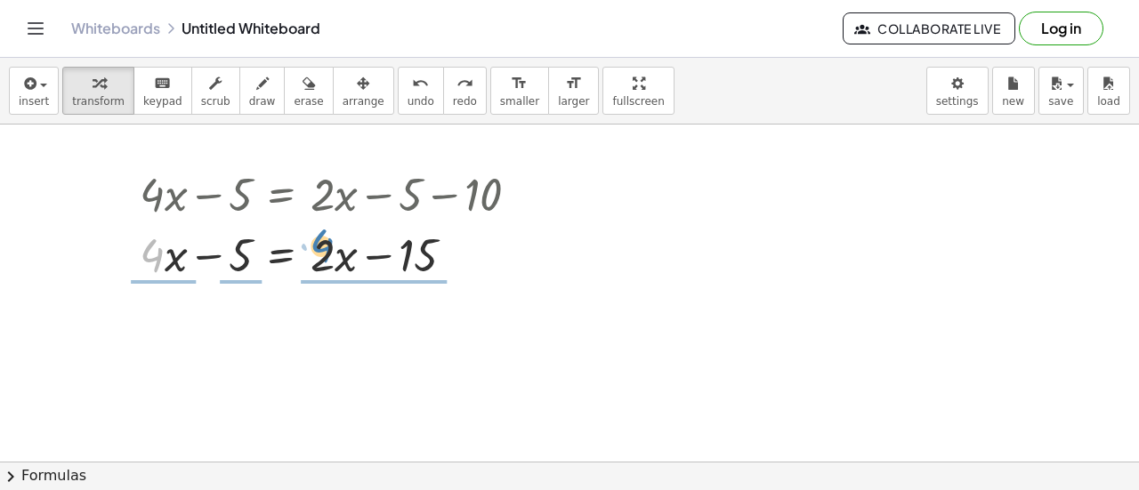
drag, startPoint x: 150, startPoint y: 258, endPoint x: 319, endPoint y: 251, distance: 169.2
click at [319, 251] on div at bounding box center [336, 253] width 411 height 61
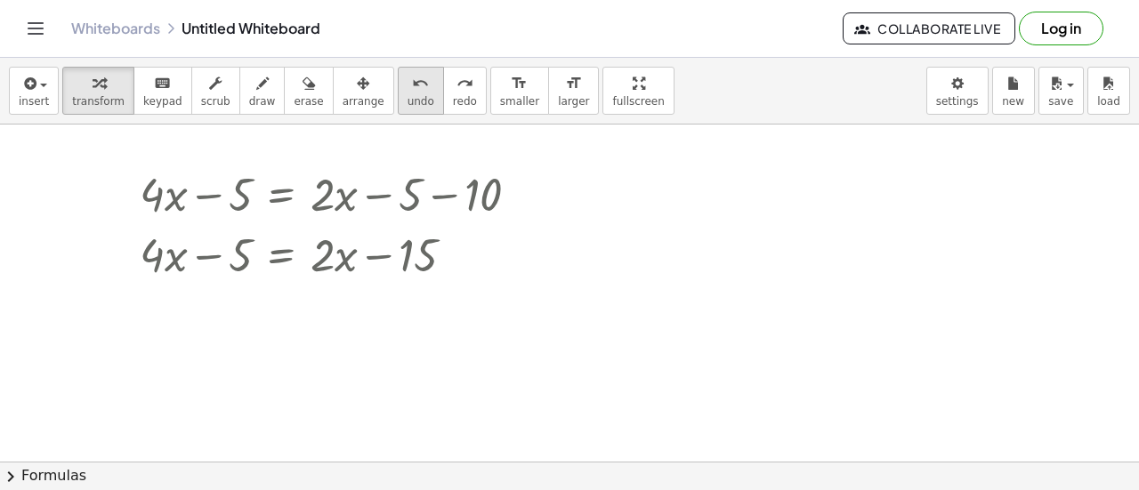
click at [408, 95] on span "undo" at bounding box center [421, 101] width 27 height 12
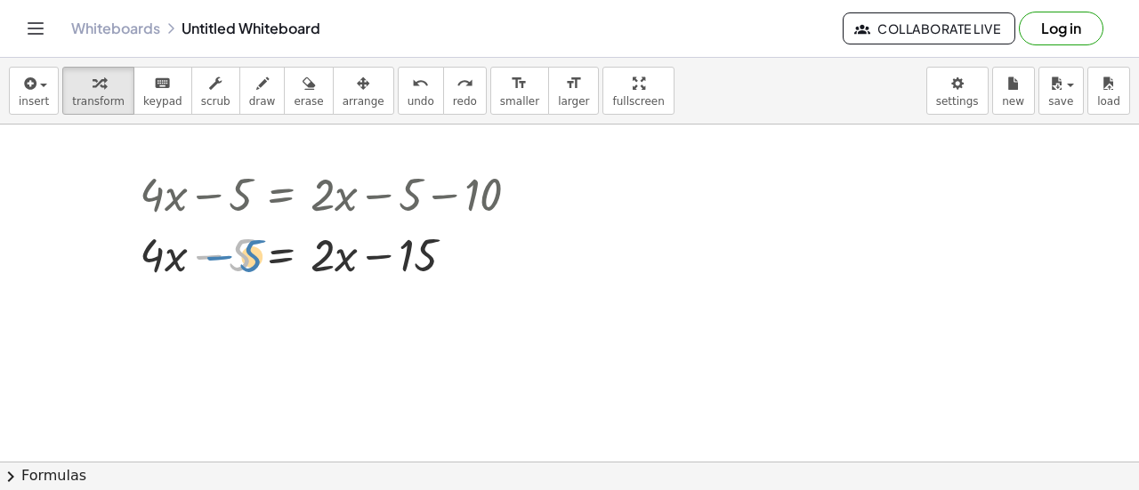
click at [242, 258] on div at bounding box center [336, 253] width 411 height 61
drag, startPoint x: 147, startPoint y: 261, endPoint x: 486, endPoint y: 259, distance: 339.1
click at [486, 259] on div at bounding box center [336, 253] width 411 height 61
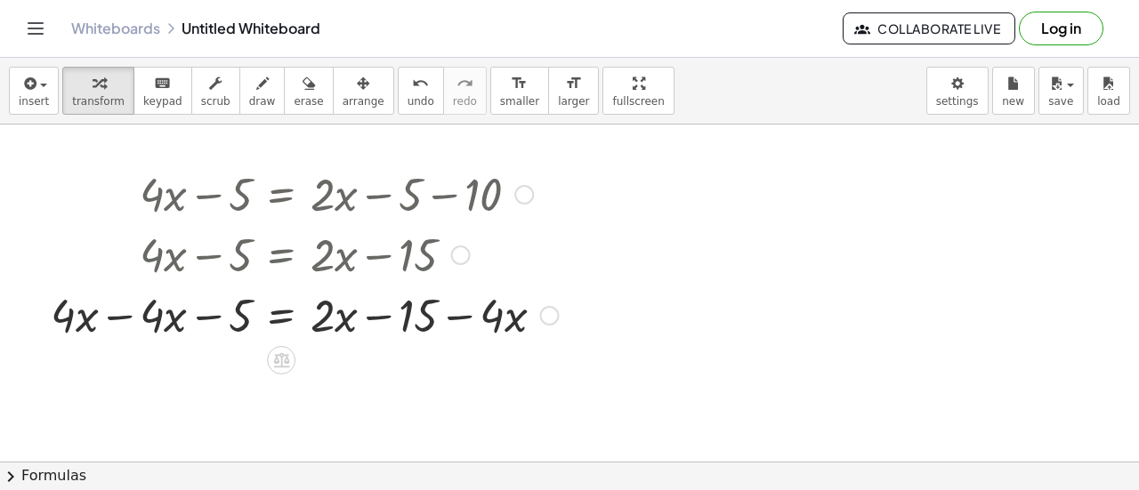
click at [118, 322] on div at bounding box center [304, 314] width 525 height 61
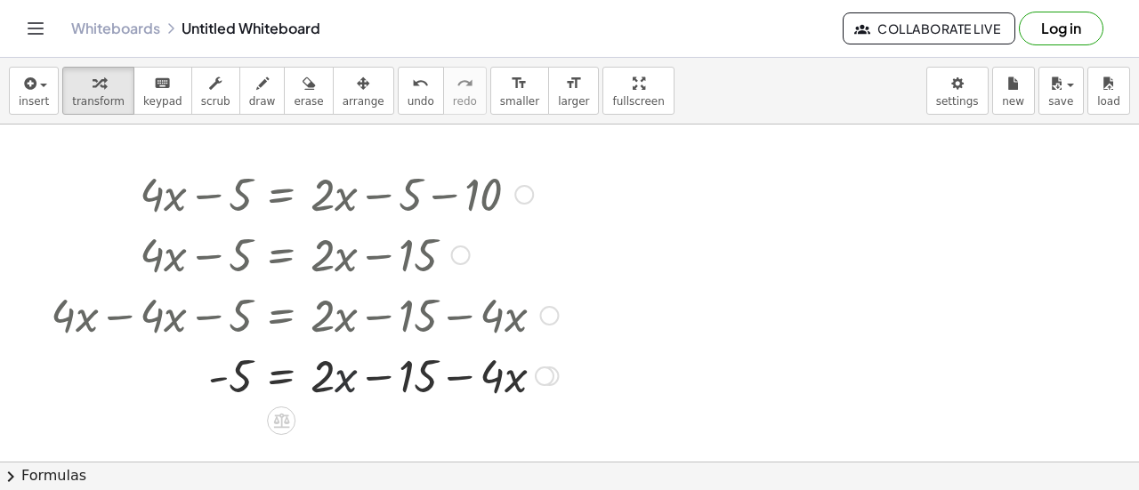
click at [345, 383] on div at bounding box center [304, 374] width 525 height 61
drag, startPoint x: 345, startPoint y: 383, endPoint x: 560, endPoint y: 374, distance: 214.7
click at [560, 374] on div at bounding box center [304, 374] width 525 height 61
click at [488, 379] on div at bounding box center [322, 374] width 560 height 61
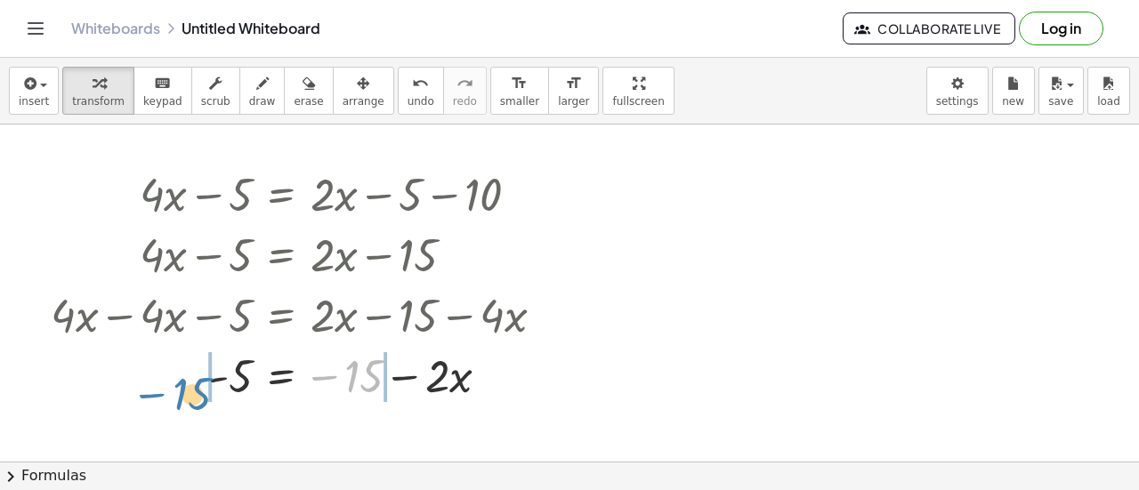
drag, startPoint x: 320, startPoint y: 373, endPoint x: 148, endPoint y: 391, distance: 173.6
click at [148, 391] on div at bounding box center [304, 374] width 525 height 61
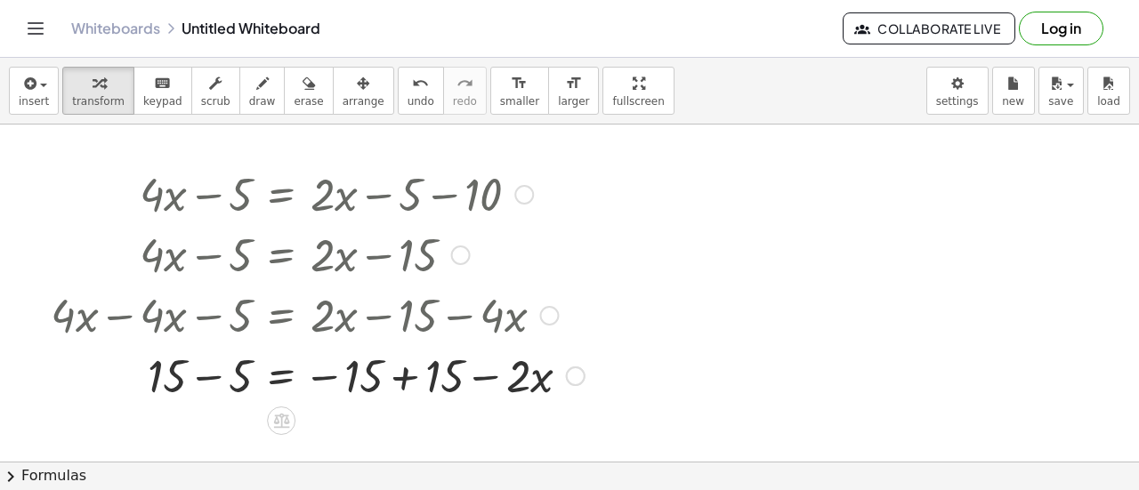
click at [195, 373] on div at bounding box center [318, 374] width 552 height 61
click at [406, 381] on div at bounding box center [318, 374] width 552 height 61
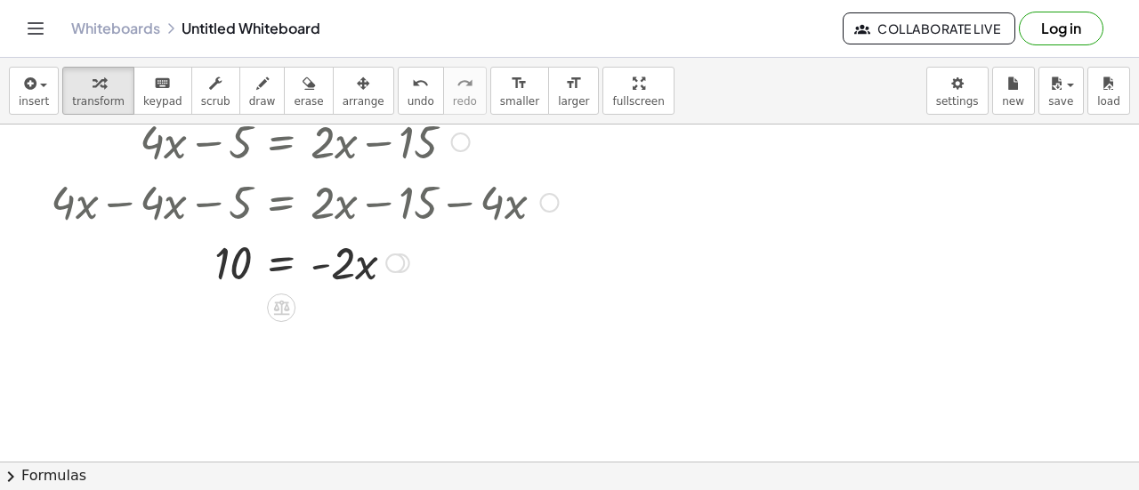
scroll to position [117, 0]
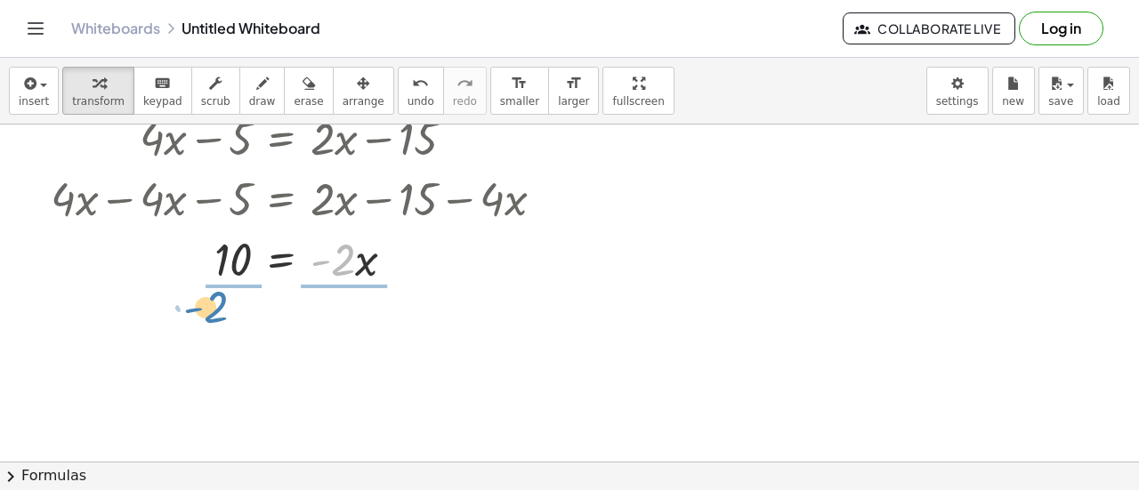
drag, startPoint x: 336, startPoint y: 269, endPoint x: 205, endPoint y: 318, distance: 139.7
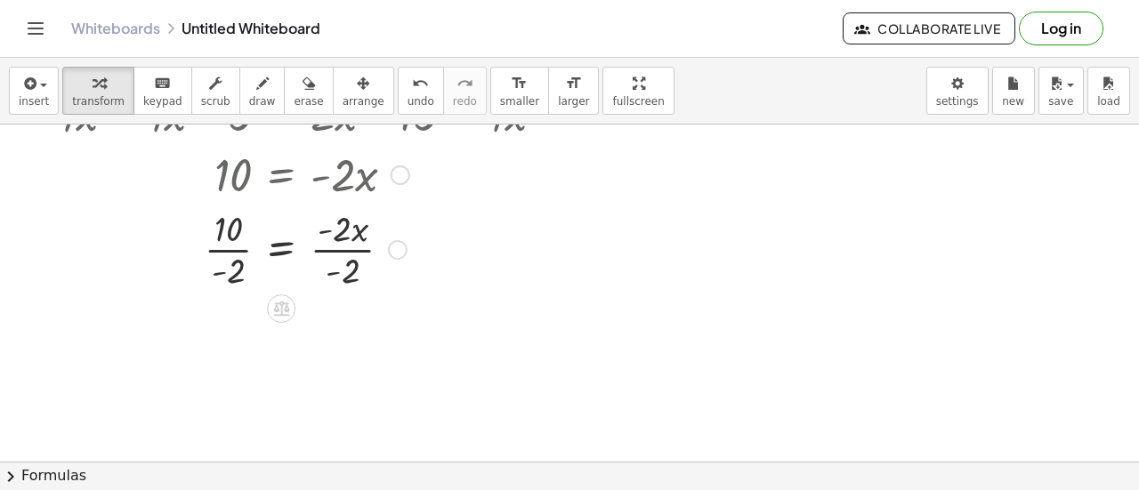
scroll to position [207, 0]
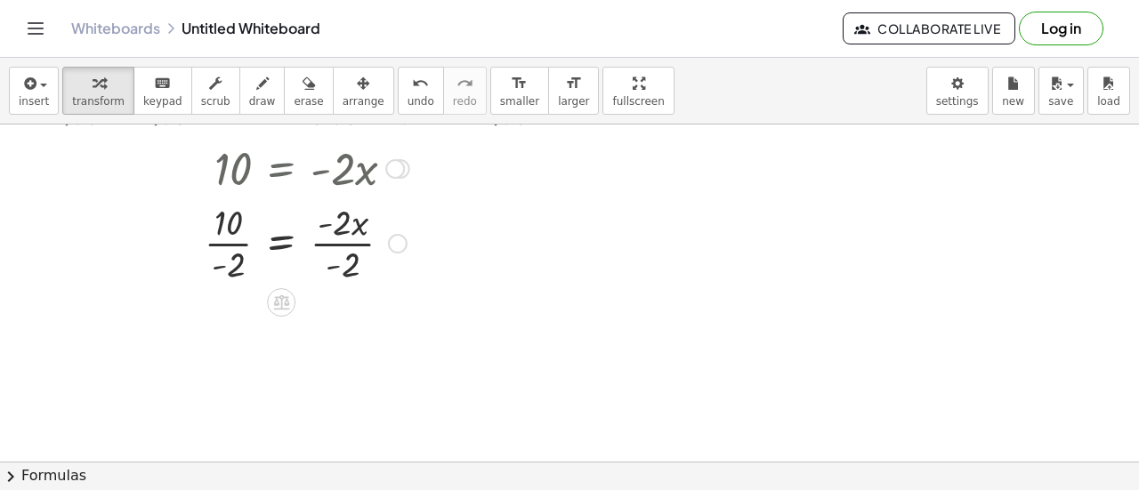
click at [230, 248] on div at bounding box center [304, 242] width 525 height 89
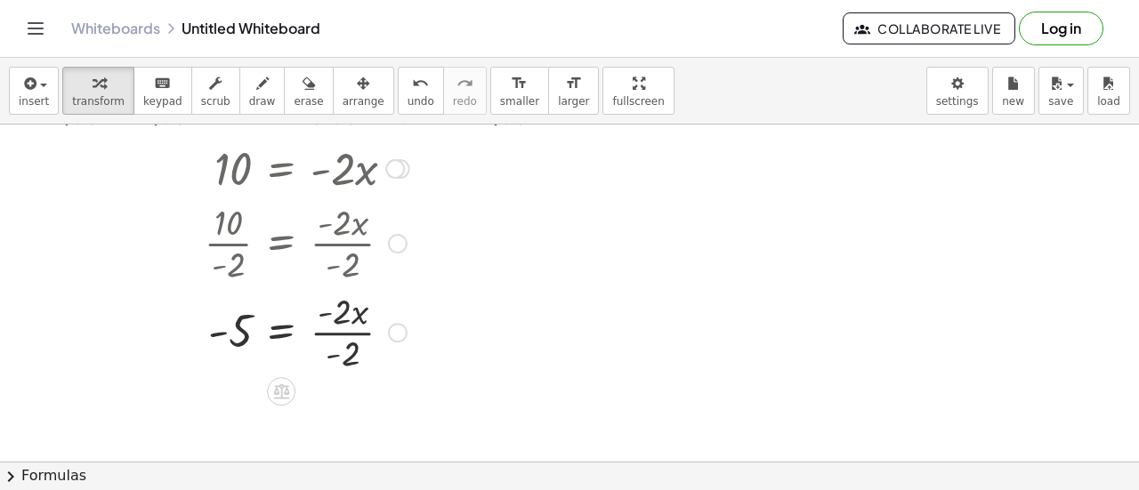
click at [340, 341] on div at bounding box center [304, 331] width 525 height 89
click at [393, 336] on div at bounding box center [304, 331] width 525 height 59
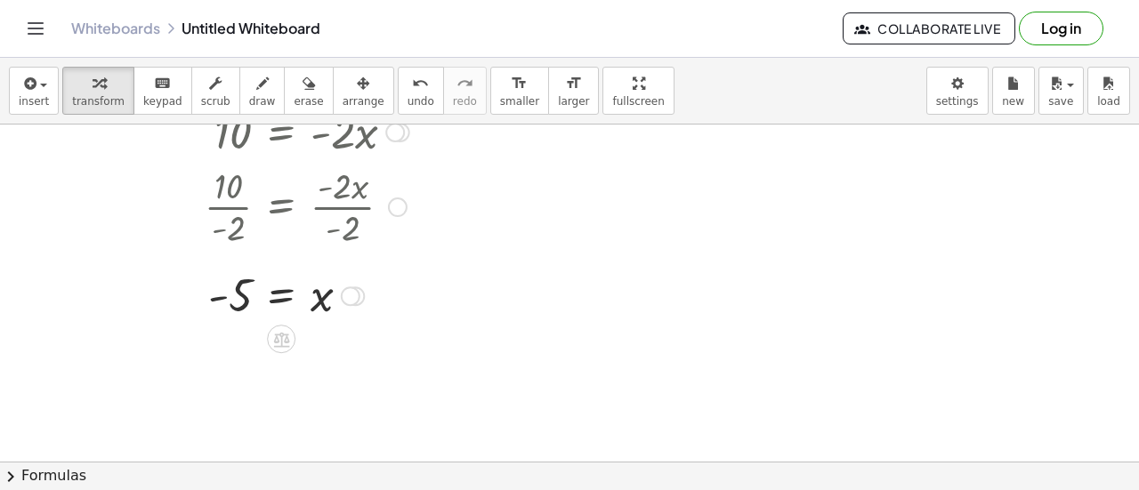
scroll to position [245, 0]
